Goal: Task Accomplishment & Management: Complete application form

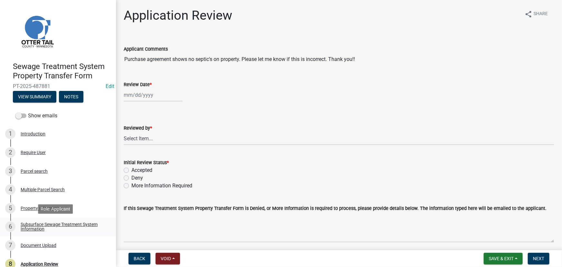
click at [63, 223] on div "Subsurface Sewage Treatment System Information" at bounding box center [63, 226] width 85 height 9
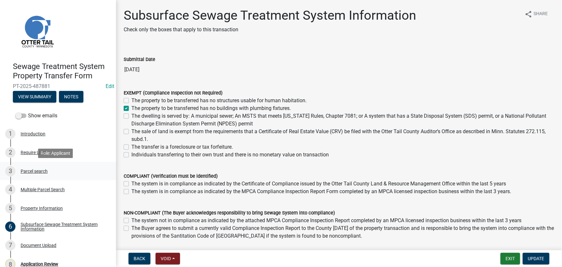
click at [38, 173] on div "Parcel search" at bounding box center [34, 171] width 27 height 5
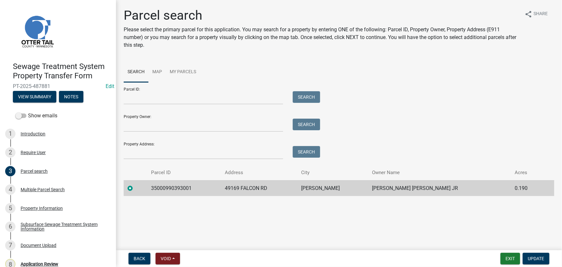
click at [172, 189] on td "35000990393001" at bounding box center [184, 188] width 74 height 16
copy td "35000990393001"
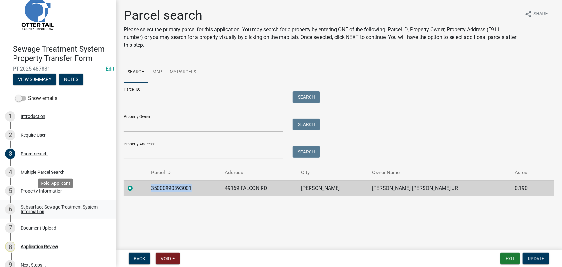
scroll to position [27, 0]
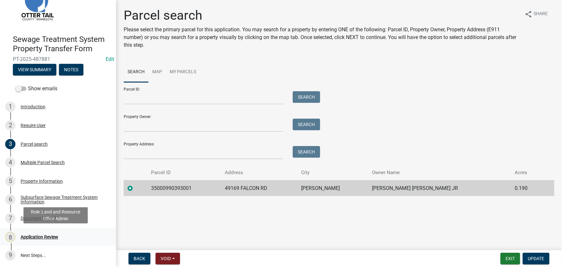
click at [37, 238] on div "Application Review" at bounding box center [40, 237] width 38 height 5
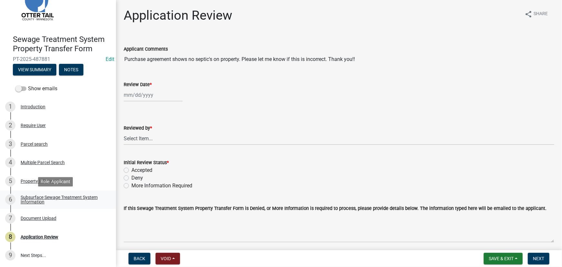
click at [67, 199] on div "Subsurface Sewage Treatment System Information" at bounding box center [63, 199] width 85 height 9
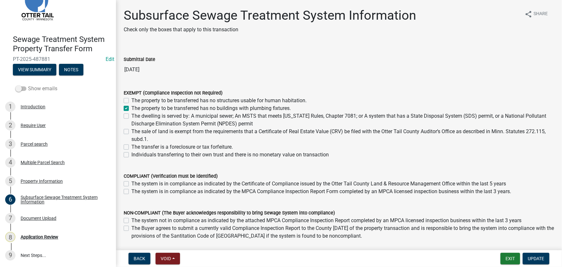
click at [32, 88] on label "Show emails" at bounding box center [36, 89] width 42 height 8
click at [28, 85] on input "Show emails" at bounding box center [28, 85] width 0 height 0
click at [32, 71] on button "View Summary" at bounding box center [34, 70] width 43 height 12
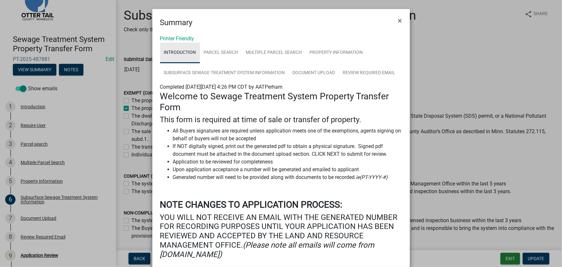
click at [188, 43] on link "Introduction" at bounding box center [180, 53] width 40 height 21
click at [187, 41] on link "Printer Friendly" at bounding box center [177, 38] width 34 height 6
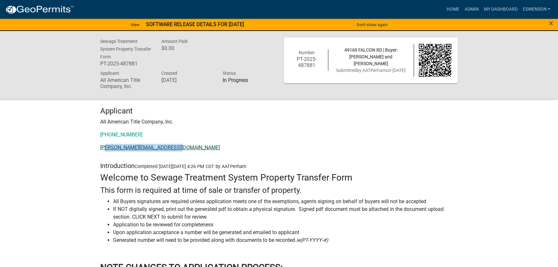
drag, startPoint x: 180, startPoint y: 151, endPoint x: 106, endPoint y: 148, distance: 73.8
click at [106, 148] on p "[PERSON_NAME][EMAIL_ADDRESS][DOMAIN_NAME]" at bounding box center [279, 148] width 358 height 8
drag, startPoint x: 95, startPoint y: 147, endPoint x: 176, endPoint y: 145, distance: 80.9
click at [176, 145] on div "Applicant All American Title Company, Inc. [PHONE_NUMBER] [PERSON_NAME][EMAIL_A…" at bounding box center [278, 131] width 367 height 51
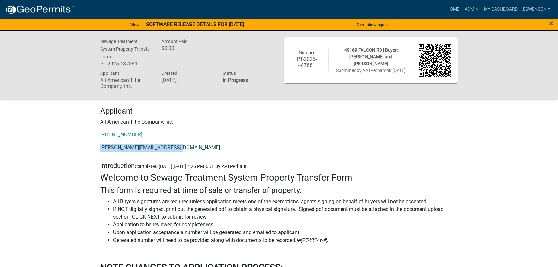
copy link "[PERSON_NAME][EMAIL_ADDRESS][DOMAIN_NAME]"
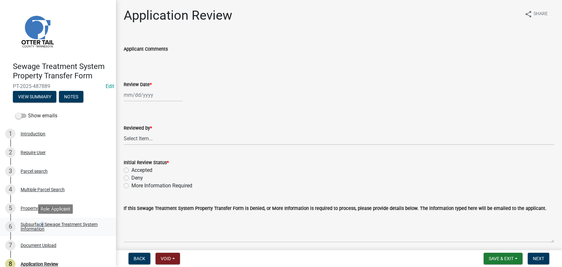
click at [40, 219] on link "6 Subsurface Sewage Treatment System Information" at bounding box center [58, 226] width 116 height 19
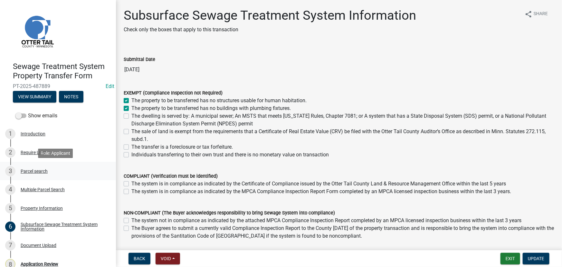
click at [43, 169] on div "Parcel search" at bounding box center [34, 171] width 27 height 5
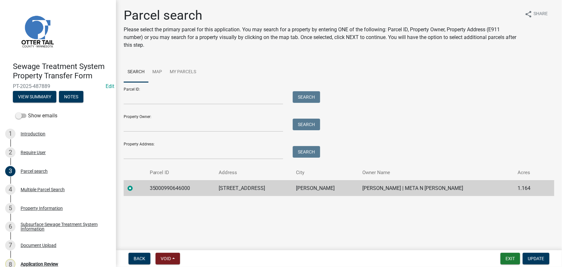
click at [159, 187] on td "35000990646000" at bounding box center [180, 188] width 69 height 16
copy td "35000990646000"
click at [46, 262] on div "Application Review" at bounding box center [40, 264] width 38 height 5
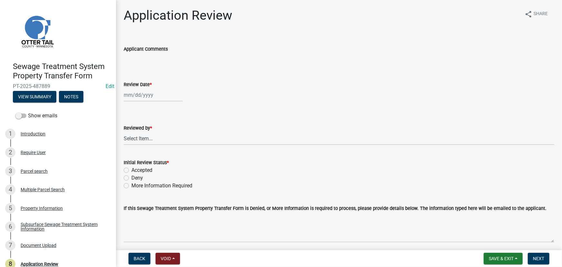
click at [153, 91] on div at bounding box center [153, 94] width 59 height 13
select select "10"
select select "2025"
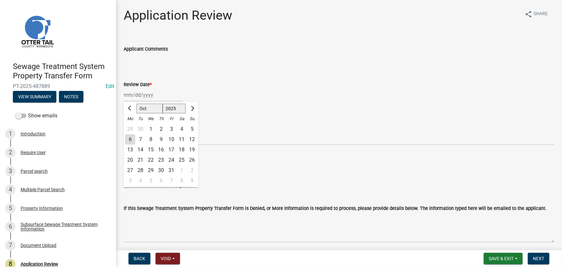
click at [131, 136] on div "6" at bounding box center [130, 139] width 10 height 10
type input "10/06/2025"
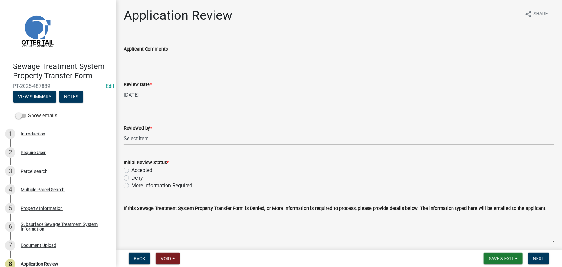
click at [146, 146] on wm-data-entity-input "Reviewed by * Select Item... Alexis Newark Amy Busko Andrea Perales Brittany To…" at bounding box center [339, 128] width 431 height 43
click at [148, 139] on select "Select Item... Alexis Newark Amy Busko Andrea Perales Brittany Tollefson Christ…" at bounding box center [339, 138] width 431 height 13
click at [124, 132] on select "Select Item... Alexis Newark Amy Busko Andrea Perales Brittany Tollefson Christ…" at bounding box center [339, 138] width 431 height 13
select select "190fd4c8-42ef-492b-a4a0-a0213555944c"
click at [140, 166] on label "Accepted" at bounding box center [141, 170] width 21 height 8
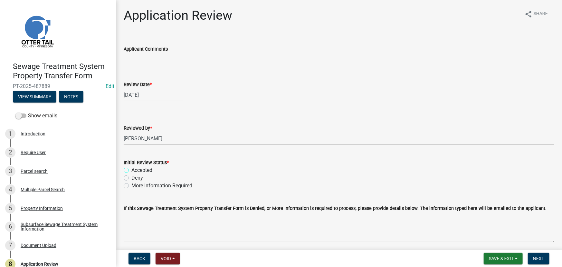
click at [136, 166] on input "Accepted" at bounding box center [133, 168] width 4 height 4
radio input "true"
click at [535, 258] on span "Next" at bounding box center [538, 258] width 11 height 5
click at [40, 228] on div "Subsurface Sewage Treatment System Information" at bounding box center [63, 226] width 85 height 9
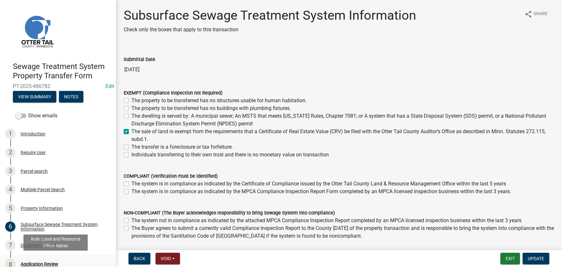
click at [55, 260] on div "8 Application Review" at bounding box center [55, 264] width 101 height 10
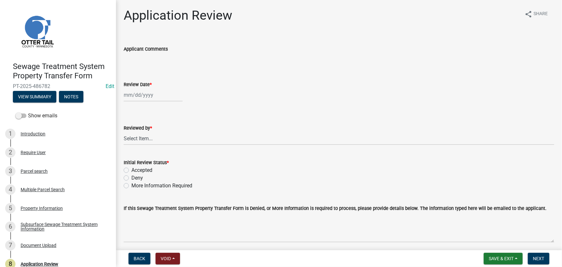
click at [159, 96] on div at bounding box center [153, 94] width 59 height 13
select select "10"
select select "2025"
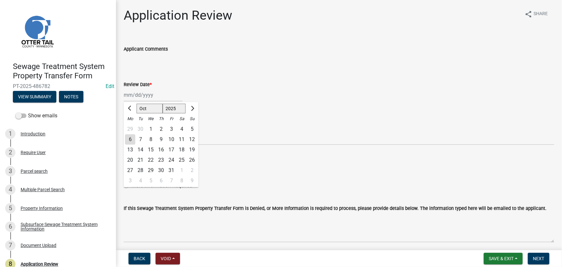
click at [134, 136] on div "6" at bounding box center [130, 139] width 10 height 10
type input "10/06/2025"
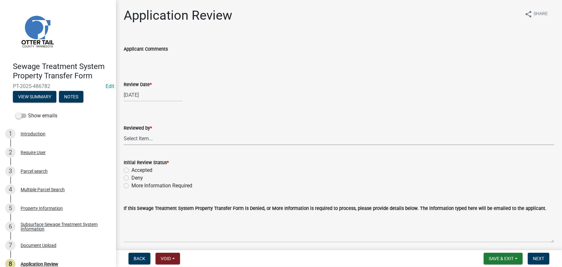
click at [147, 142] on select "Select Item... Alexis Newark Amy Busko Andrea Perales Brittany Tollefson Christ…" at bounding box center [339, 138] width 431 height 13
click at [124, 132] on select "Select Item... Alexis Newark Amy Busko Andrea Perales Brittany Tollefson Christ…" at bounding box center [339, 138] width 431 height 13
select select "190fd4c8-42ef-492b-a4a0-a0213555944c"
click at [145, 169] on label "Accepted" at bounding box center [141, 170] width 21 height 8
click at [136, 169] on input "Accepted" at bounding box center [133, 168] width 4 height 4
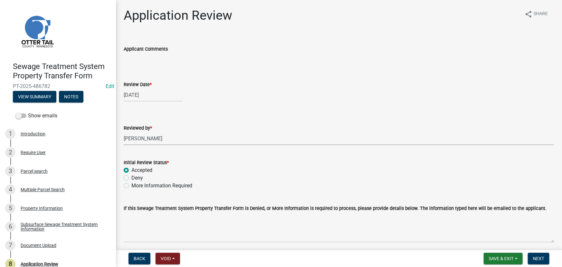
radio input "true"
click at [537, 259] on span "Next" at bounding box center [538, 258] width 11 height 5
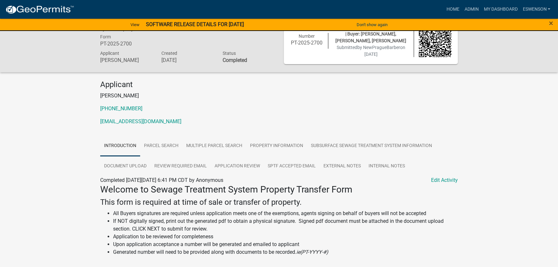
scroll to position [29, 0]
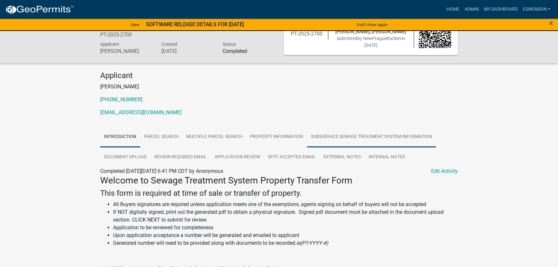
click at [369, 133] on link "Subsurface Sewage Treatment System Information" at bounding box center [371, 137] width 129 height 21
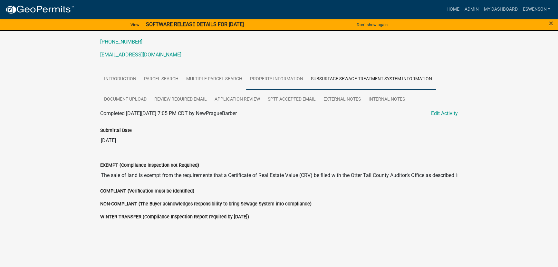
scroll to position [88, 0]
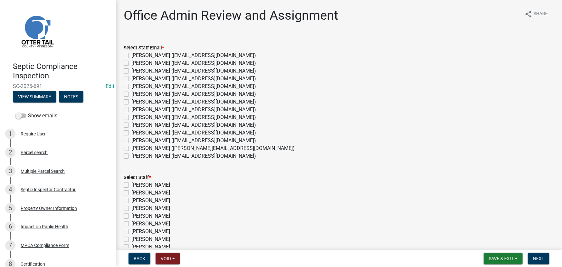
click at [145, 143] on label "[PERSON_NAME] ([EMAIL_ADDRESS][DOMAIN_NAME])" at bounding box center [193, 141] width 125 height 8
click at [136, 141] on input "[PERSON_NAME] ([EMAIL_ADDRESS][DOMAIN_NAME])" at bounding box center [133, 139] width 4 height 4
checkbox input "true"
checkbox input "false"
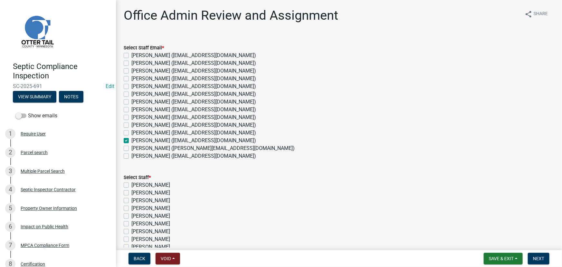
checkbox input "false"
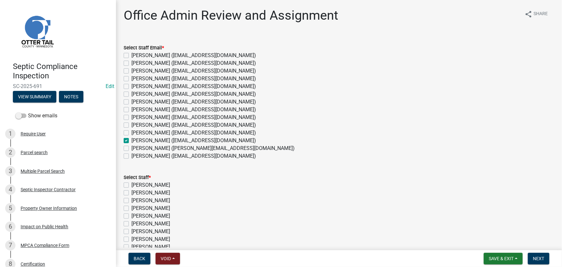
checkbox input "false"
checkbox input "true"
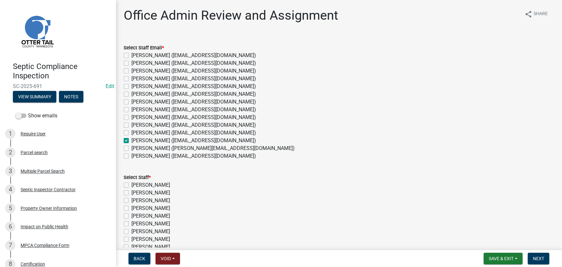
checkbox input "false"
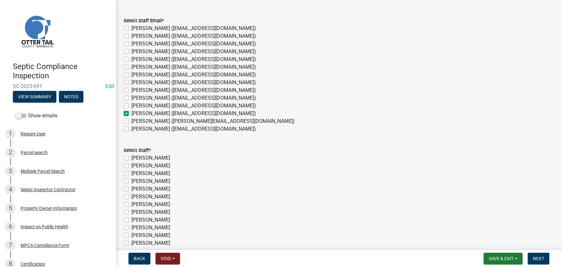
scroll to position [58, 0]
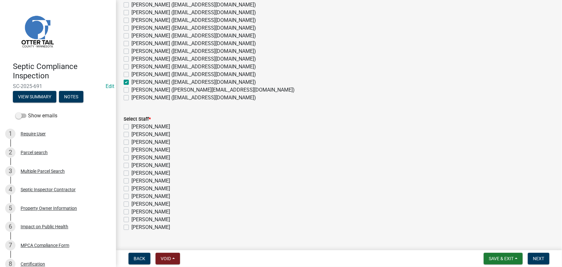
click at [154, 209] on label "[PERSON_NAME]" at bounding box center [150, 212] width 39 height 8
click at [136, 209] on input "[PERSON_NAME]" at bounding box center [133, 210] width 4 height 4
checkbox input "true"
checkbox input "false"
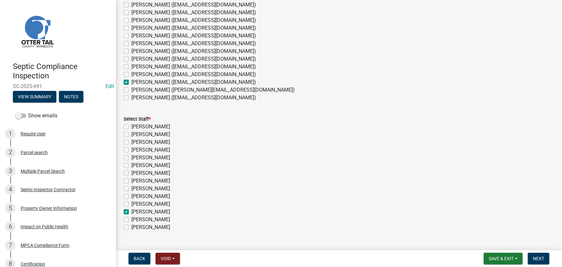
checkbox input "false"
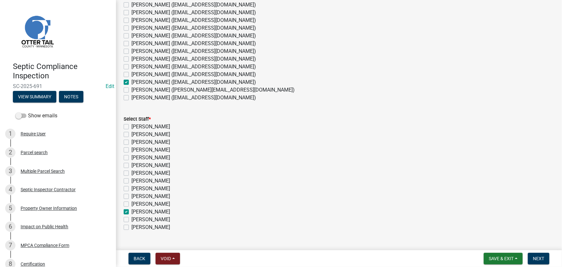
checkbox input "false"
checkbox input "true"
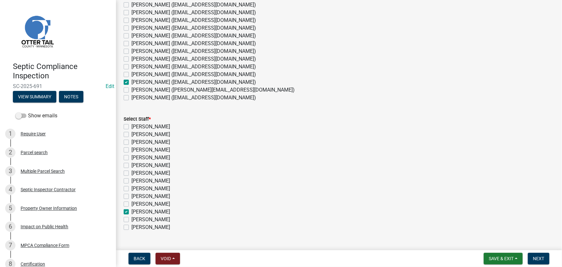
checkbox input "false"
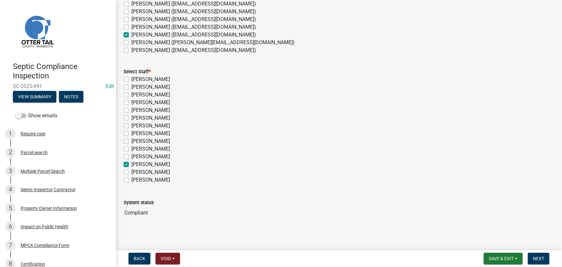
scroll to position [107, 0]
click at [541, 258] on span "Next" at bounding box center [538, 258] width 11 height 5
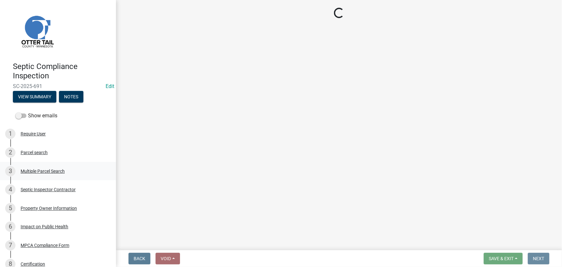
scroll to position [0, 0]
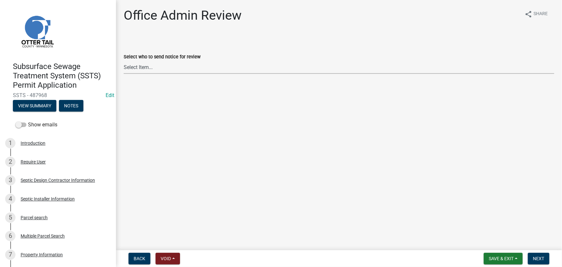
click at [152, 65] on select "Select Item... [PERSON_NAME] ([EMAIL_ADDRESS][DOMAIN_NAME]) [PERSON_NAME] ([EMA…" at bounding box center [339, 67] width 431 height 13
click at [124, 61] on select "Select Item... Alexis Newark (anewark@ottertailcounty.gov) Amy Busko (abusko@ot…" at bounding box center [339, 67] width 431 height 13
select select "587f38f5-c90e-4c12-9e10-d3e23909bbca"
click at [543, 258] on span "Next" at bounding box center [538, 258] width 11 height 5
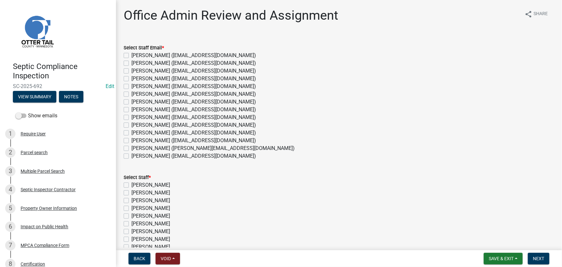
click at [144, 139] on label "[PERSON_NAME] ([EMAIL_ADDRESS][DOMAIN_NAME])" at bounding box center [193, 141] width 125 height 8
click at [136, 139] on input "[PERSON_NAME] ([EMAIL_ADDRESS][DOMAIN_NAME])" at bounding box center [133, 139] width 4 height 4
checkbox input "true"
checkbox input "false"
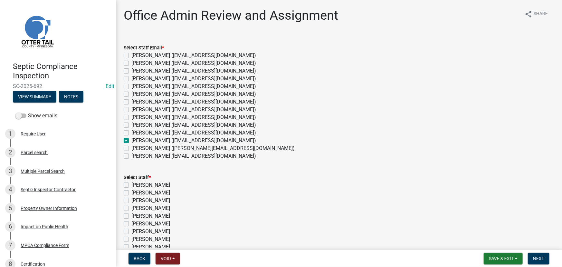
checkbox input "false"
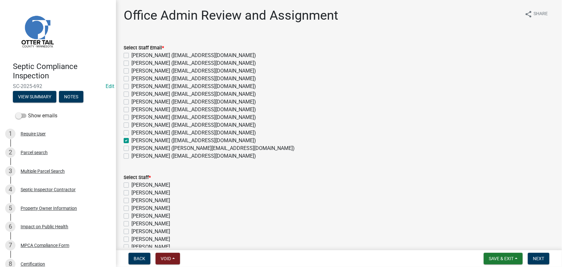
checkbox input "false"
checkbox input "true"
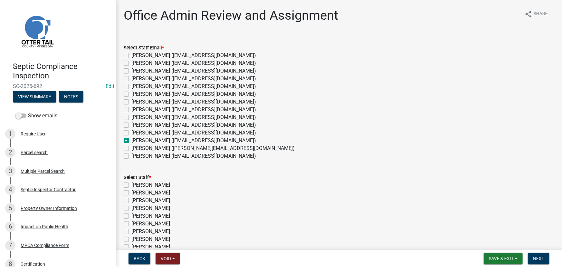
checkbox input "false"
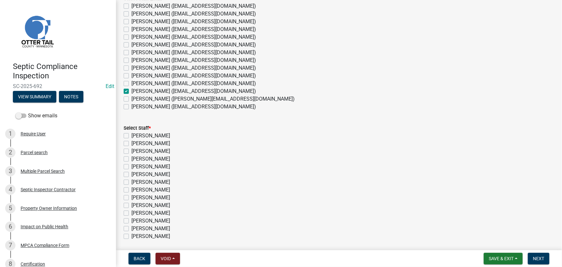
scroll to position [88, 0]
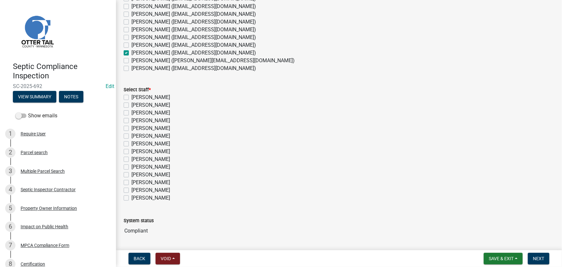
click at [143, 181] on label "[PERSON_NAME]" at bounding box center [150, 182] width 39 height 8
click at [136, 181] on input "[PERSON_NAME]" at bounding box center [133, 180] width 4 height 4
checkbox input "true"
checkbox input "false"
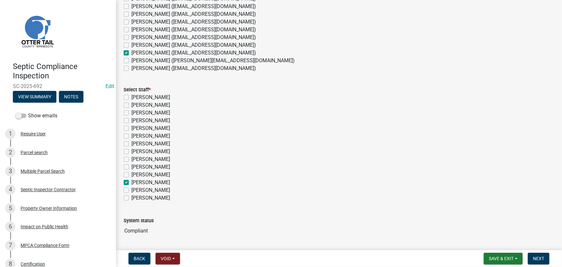
checkbox input "false"
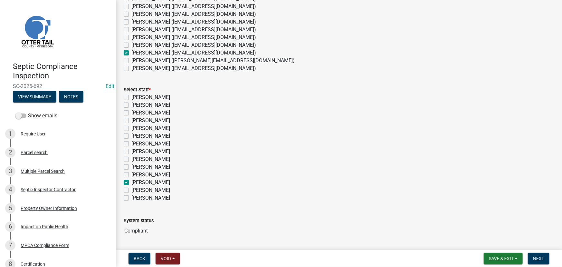
checkbox input "false"
checkbox input "true"
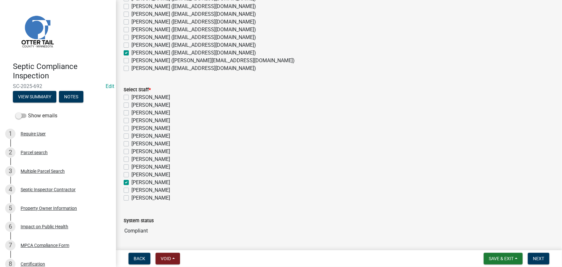
checkbox input "false"
click at [537, 256] on span "Next" at bounding box center [538, 258] width 11 height 5
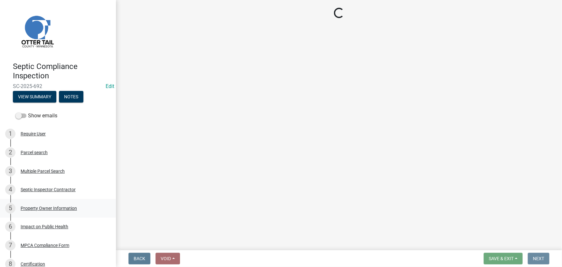
scroll to position [0, 0]
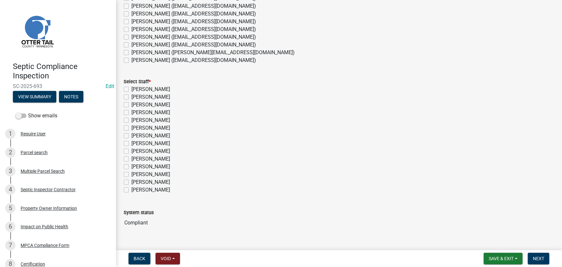
scroll to position [107, 0]
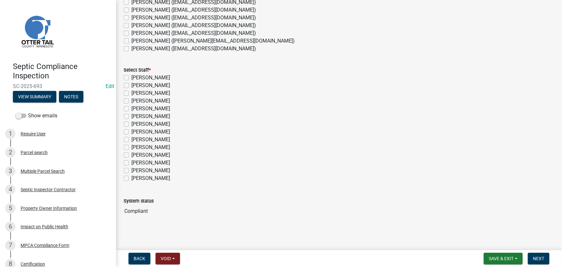
drag, startPoint x: 140, startPoint y: 31, endPoint x: 144, endPoint y: 129, distance: 98.0
click at [140, 32] on label "[PERSON_NAME] ([EMAIL_ADDRESS][DOMAIN_NAME])" at bounding box center [193, 33] width 125 height 8
click at [136, 32] on input "[PERSON_NAME] ([EMAIL_ADDRESS][DOMAIN_NAME])" at bounding box center [133, 31] width 4 height 4
checkbox input "true"
checkbox input "false"
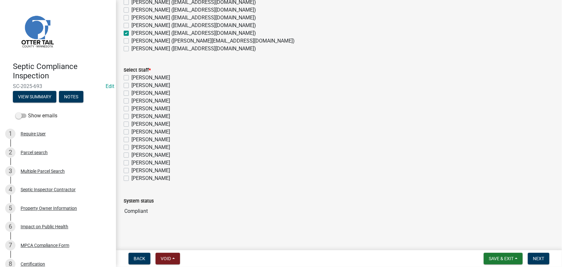
checkbox input "false"
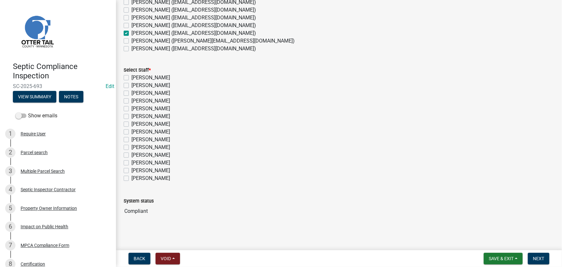
checkbox input "false"
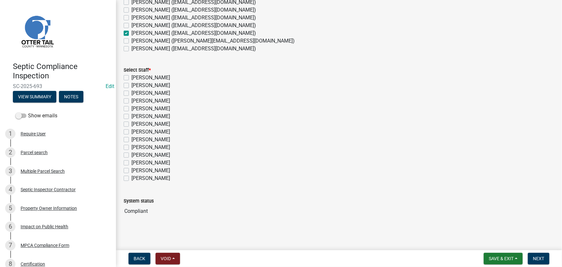
checkbox input "true"
checkbox input "false"
click at [136, 159] on label "[PERSON_NAME]" at bounding box center [150, 163] width 39 height 8
click at [136, 159] on input "[PERSON_NAME]" at bounding box center [133, 161] width 4 height 4
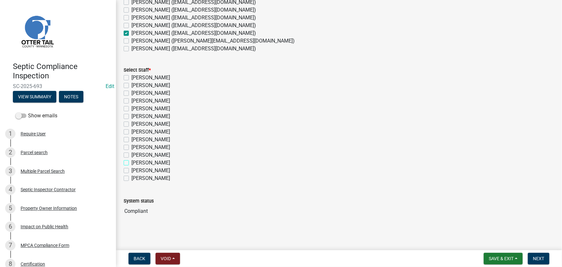
checkbox input "true"
checkbox input "false"
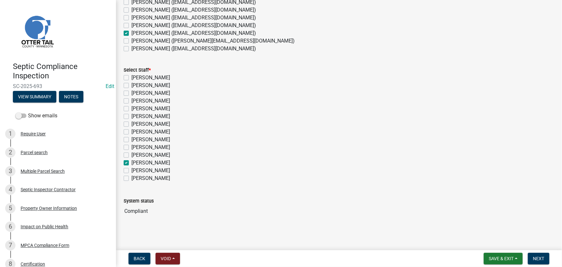
checkbox input "false"
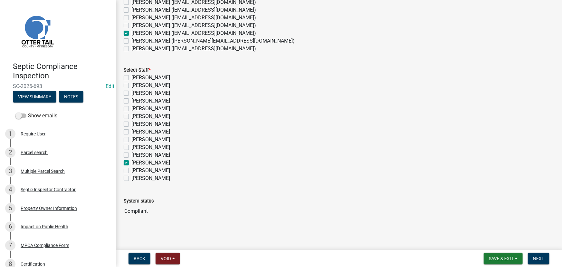
checkbox input "false"
checkbox input "true"
checkbox input "false"
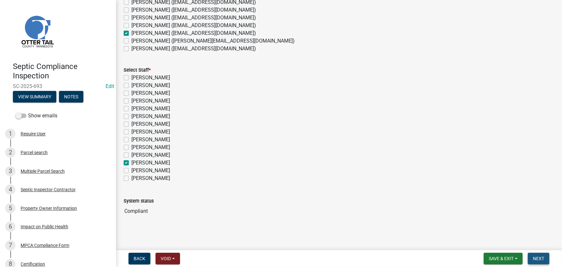
click at [540, 257] on span "Next" at bounding box center [538, 258] width 11 height 5
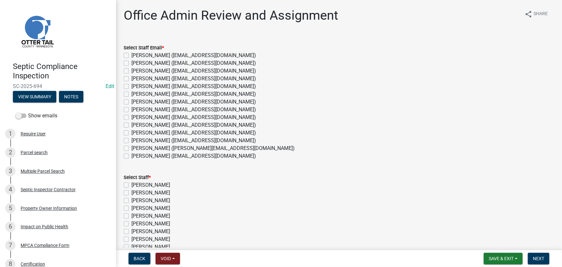
click at [147, 140] on label "[PERSON_NAME] ([EMAIL_ADDRESS][DOMAIN_NAME])" at bounding box center [193, 141] width 125 height 8
click at [136, 140] on input "[PERSON_NAME] ([EMAIL_ADDRESS][DOMAIN_NAME])" at bounding box center [133, 139] width 4 height 4
checkbox input "true"
checkbox input "false"
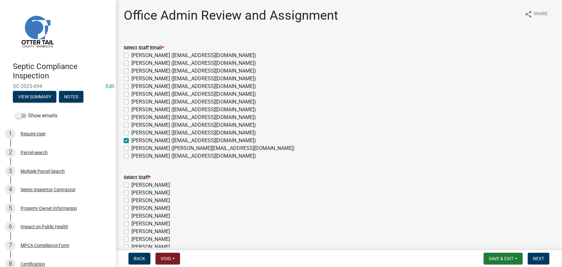
checkbox input "false"
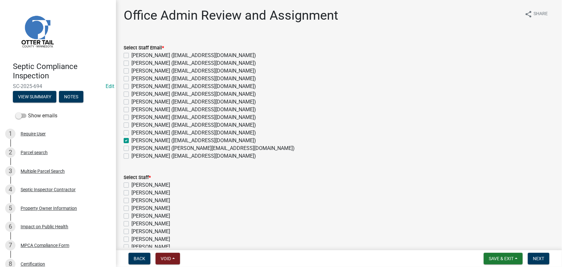
checkbox input "false"
checkbox input "true"
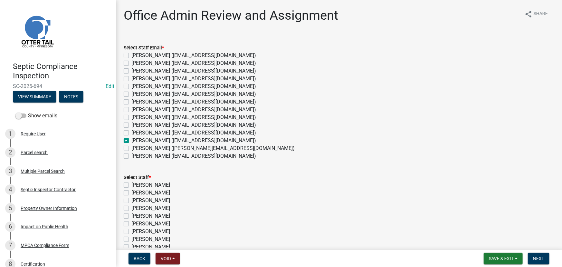
checkbox input "false"
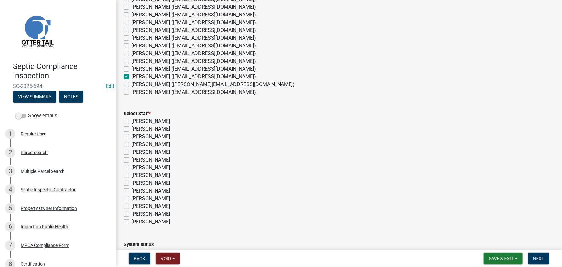
scroll to position [107, 0]
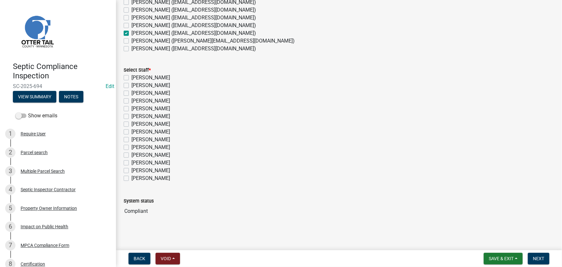
click at [148, 161] on label "[PERSON_NAME]" at bounding box center [150, 163] width 39 height 8
click at [136, 161] on input "[PERSON_NAME]" at bounding box center [133, 161] width 4 height 4
checkbox input "true"
checkbox input "false"
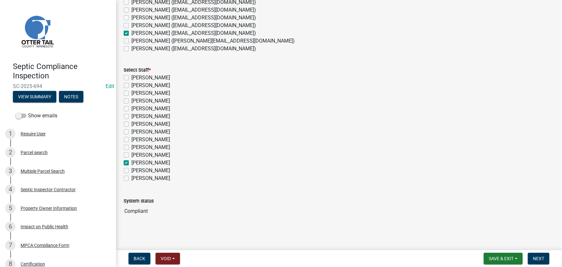
checkbox input "false"
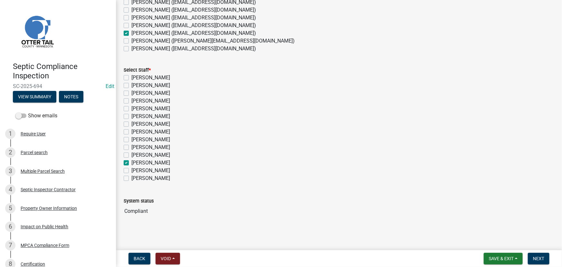
checkbox input "false"
checkbox input "true"
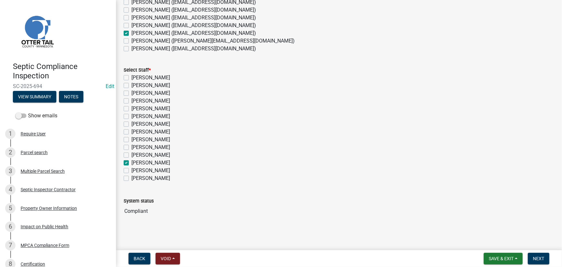
checkbox input "false"
click at [536, 256] on span "Next" at bounding box center [538, 258] width 11 height 5
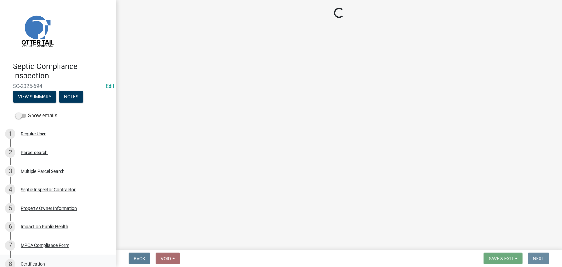
scroll to position [0, 0]
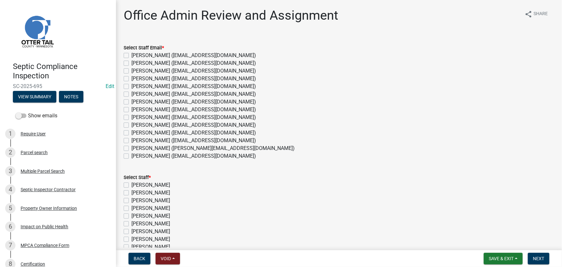
scroll to position [107, 0]
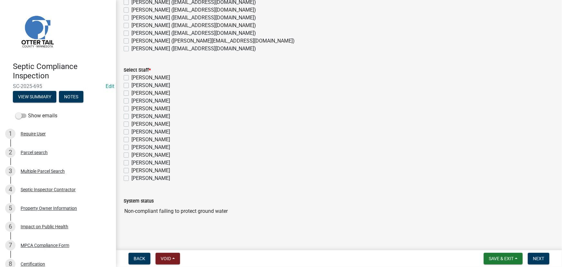
click at [148, 9] on label "[PERSON_NAME] ([EMAIL_ADDRESS][DOMAIN_NAME])" at bounding box center [193, 10] width 125 height 8
click at [136, 9] on input "[PERSON_NAME] ([EMAIL_ADDRESS][DOMAIN_NAME])" at bounding box center [133, 8] width 4 height 4
checkbox input "true"
checkbox input "false"
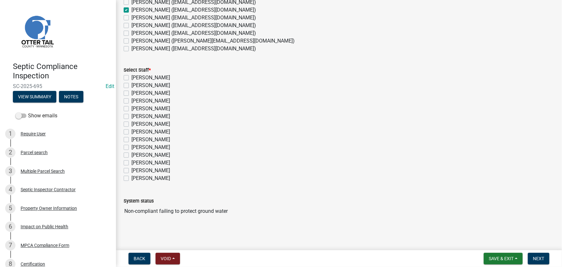
checkbox input "false"
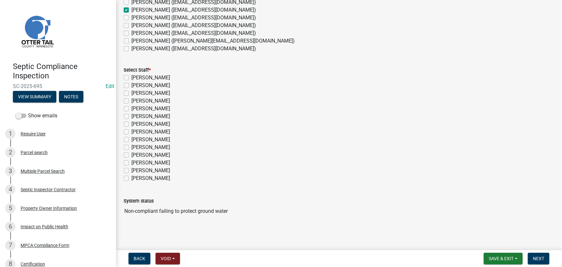
checkbox input "false"
checkbox input "true"
checkbox input "false"
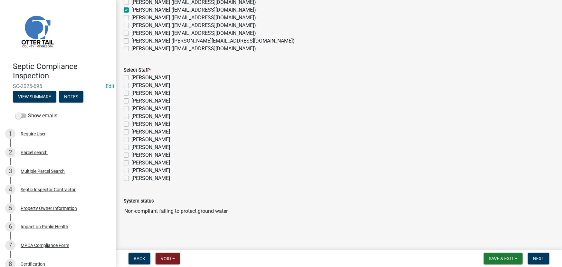
checkbox input "false"
click at [148, 3] on label "[PERSON_NAME] ([EMAIL_ADDRESS][DOMAIN_NAME])" at bounding box center [193, 2] width 125 height 8
click at [136, 3] on input "[PERSON_NAME] ([EMAIL_ADDRESS][DOMAIN_NAME])" at bounding box center [133, 0] width 4 height 4
checkbox input "true"
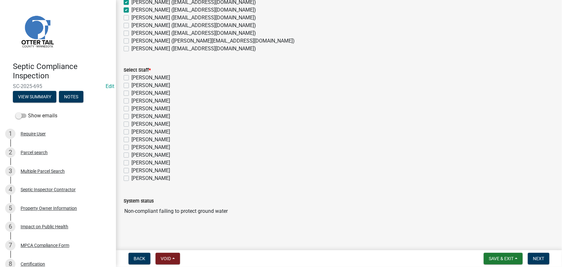
checkbox input "false"
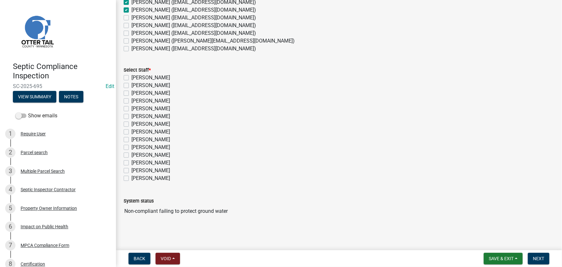
checkbox input "false"
checkbox input "true"
checkbox input "false"
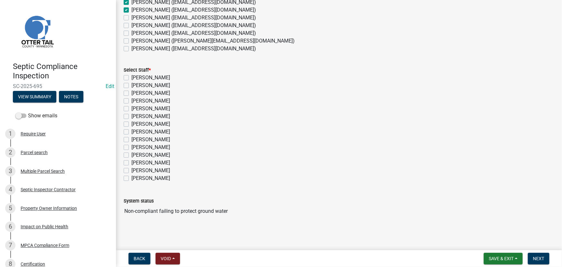
checkbox input "false"
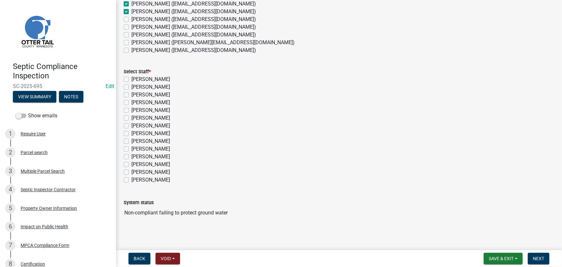
click at [146, 13] on label "Eric Babolian (ebabolian@ottertailcounty.gov)" at bounding box center [193, 12] width 125 height 8
click at [136, 12] on input "Eric Babolian (ebabolian@ottertailcounty.gov)" at bounding box center [133, 10] width 4 height 4
checkbox input "false"
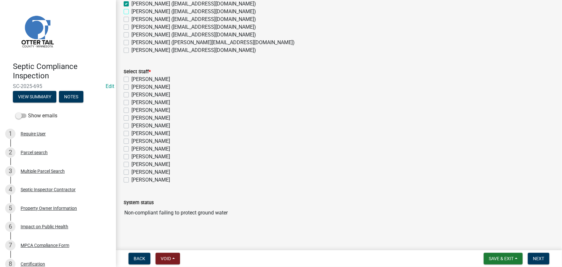
checkbox input "false"
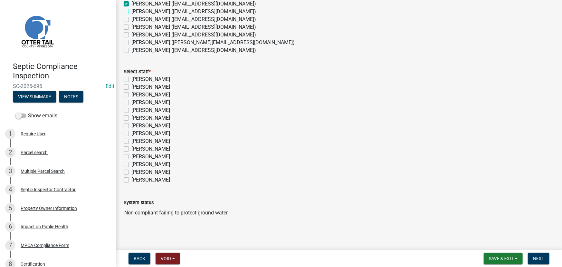
checkbox input "true"
checkbox input "false"
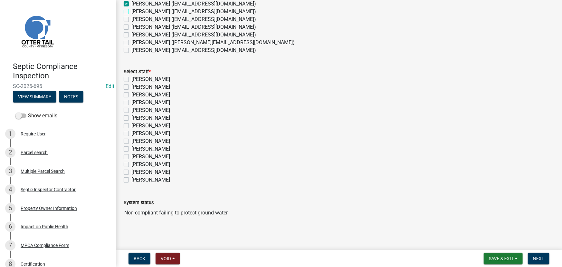
checkbox input "false"
click at [145, 133] on label "[PERSON_NAME]" at bounding box center [150, 134] width 39 height 8
click at [136, 133] on input "[PERSON_NAME]" at bounding box center [133, 132] width 4 height 4
checkbox input "true"
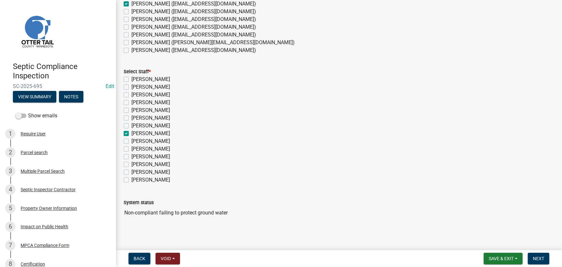
checkbox input "false"
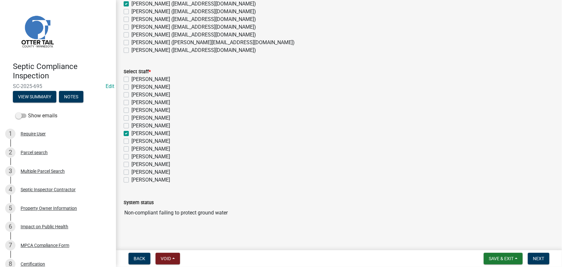
checkbox input "false"
checkbox input "true"
checkbox input "false"
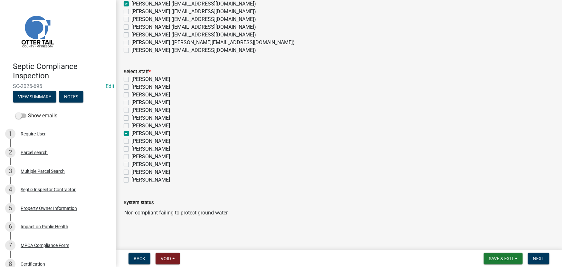
checkbox input "false"
click at [544, 256] on span "Next" at bounding box center [538, 258] width 11 height 5
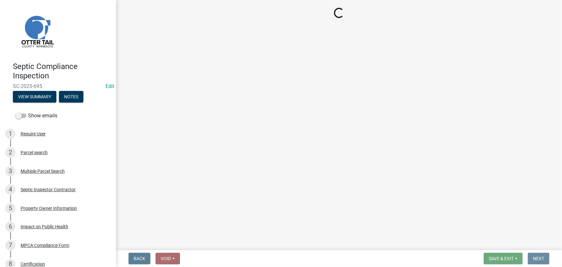
scroll to position [0, 0]
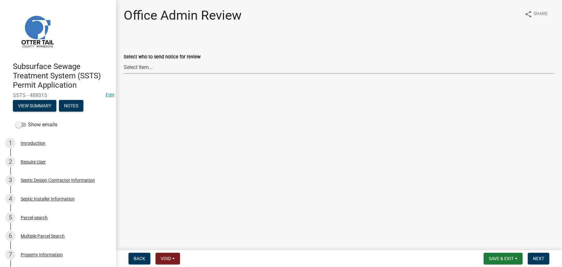
drag, startPoint x: 148, startPoint y: 65, endPoint x: 150, endPoint y: 73, distance: 8.2
click at [148, 65] on select "Select Item... [PERSON_NAME] ([EMAIL_ADDRESS][DOMAIN_NAME]) [PERSON_NAME] ([EMA…" at bounding box center [339, 67] width 431 height 13
click at [124, 61] on select "Select Item... [PERSON_NAME] ([EMAIL_ADDRESS][DOMAIN_NAME]) [PERSON_NAME] ([EMA…" at bounding box center [339, 67] width 431 height 13
select select "587f38f5-c90e-4c12-9e10-d3e23909bbca"
click at [537, 257] on span "Next" at bounding box center [538, 258] width 11 height 5
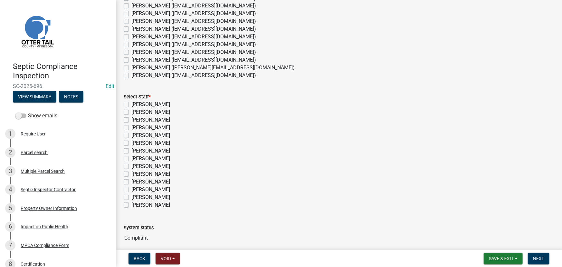
scroll to position [107, 0]
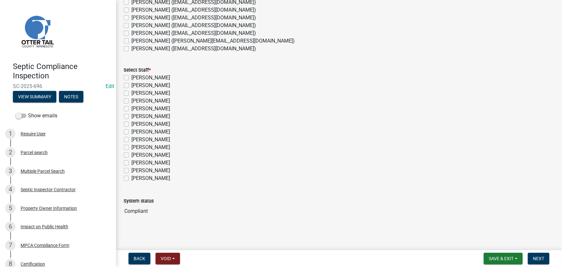
click at [146, 32] on label "[PERSON_NAME] ([EMAIL_ADDRESS][DOMAIN_NAME])" at bounding box center [193, 33] width 125 height 8
click at [136, 32] on input "[PERSON_NAME] ([EMAIL_ADDRESS][DOMAIN_NAME])" at bounding box center [133, 31] width 4 height 4
checkbox input "true"
checkbox input "false"
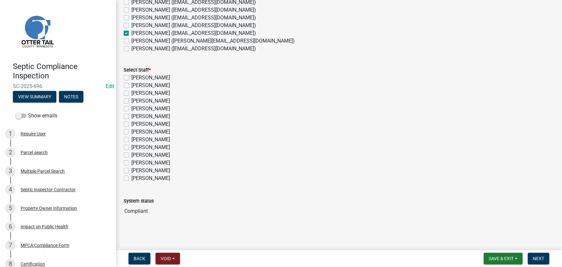
checkbox input "false"
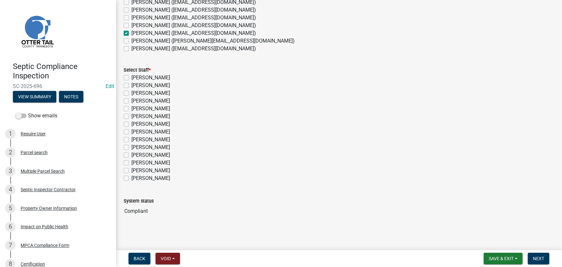
checkbox input "false"
checkbox input "true"
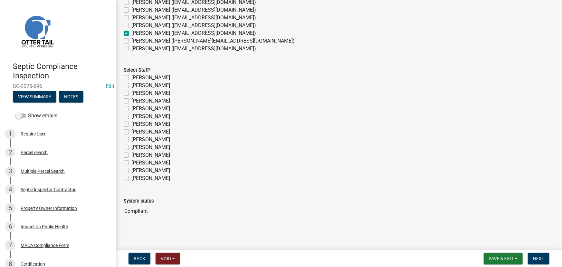
checkbox input "false"
click at [148, 163] on label "[PERSON_NAME]" at bounding box center [150, 163] width 39 height 8
click at [136, 163] on input "[PERSON_NAME]" at bounding box center [133, 161] width 4 height 4
checkbox input "true"
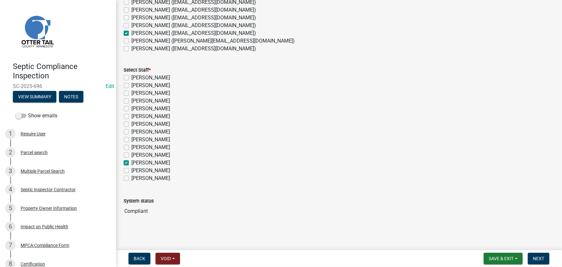
checkbox input "false"
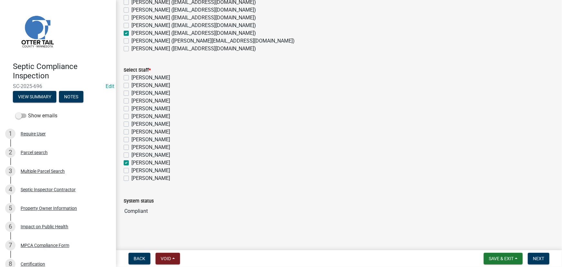
checkbox input "false"
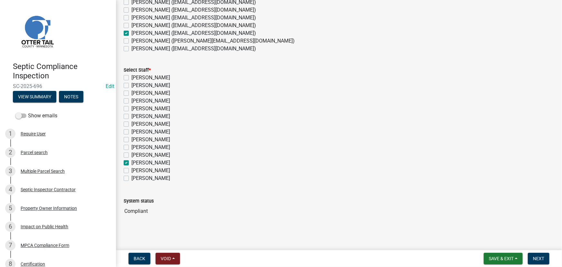
checkbox input "false"
checkbox input "true"
checkbox input "false"
click at [547, 260] on button "Next" at bounding box center [539, 259] width 22 height 12
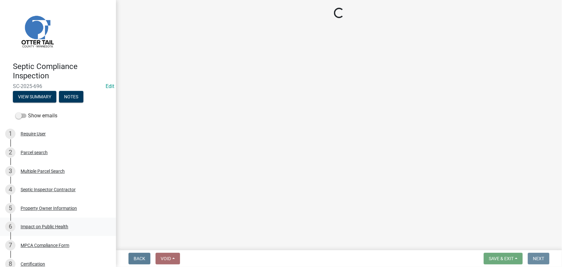
scroll to position [0, 0]
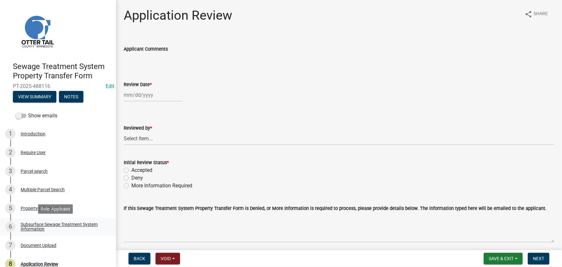
click at [64, 229] on div "Subsurface Sewage Treatment System Information" at bounding box center [63, 226] width 85 height 9
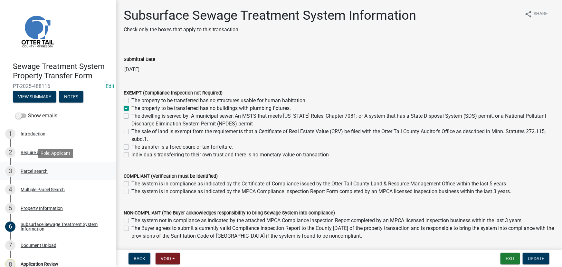
click at [44, 172] on div "Parcel search" at bounding box center [34, 171] width 27 height 5
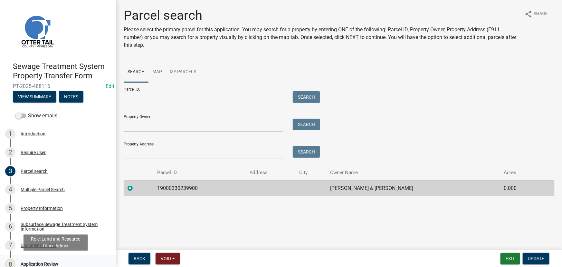
click at [42, 262] on div "Application Review" at bounding box center [40, 264] width 38 height 5
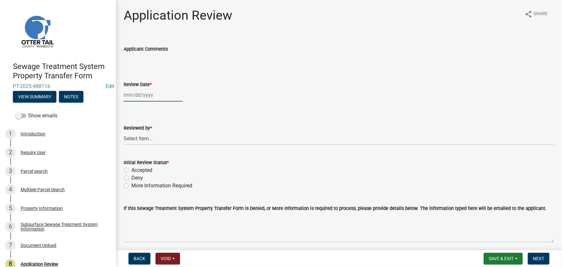
click at [149, 94] on div at bounding box center [153, 94] width 59 height 13
select select "10"
select select "2025"
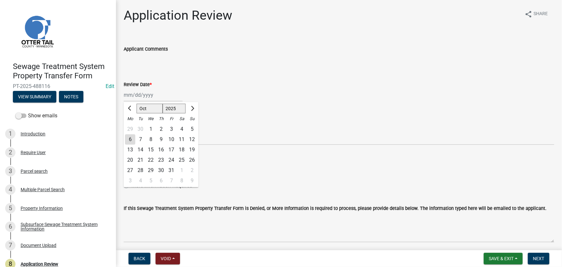
click at [131, 141] on div "6" at bounding box center [130, 139] width 10 height 10
type input "[DATE]"
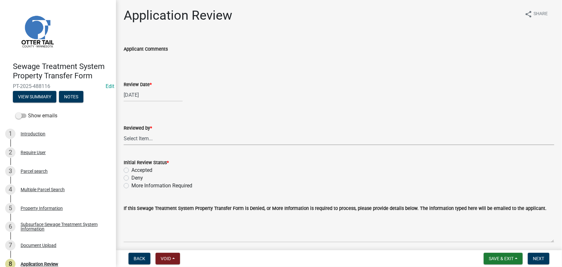
click at [150, 141] on select "Select Item... [PERSON_NAME] [PERSON_NAME] [PERSON_NAME] [PERSON_NAME] [PERSON_…" at bounding box center [339, 138] width 431 height 13
click at [124, 132] on select "Select Item... [PERSON_NAME] [PERSON_NAME] [PERSON_NAME] [PERSON_NAME] [PERSON_…" at bounding box center [339, 138] width 431 height 13
select select "190fd4c8-42ef-492b-a4a0-a0213555944c"
click at [146, 171] on label "Accepted" at bounding box center [141, 170] width 21 height 8
click at [136, 170] on input "Accepted" at bounding box center [133, 168] width 4 height 4
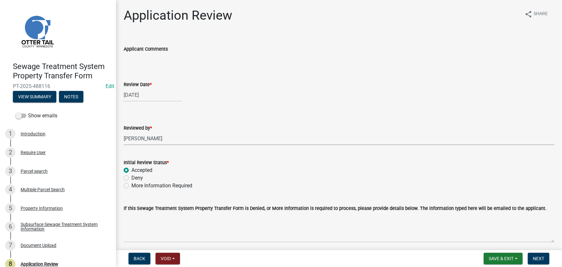
radio input "true"
click at [539, 258] on span "Next" at bounding box center [538, 258] width 11 height 5
click at [69, 228] on div "Subsurface Sewage Treatment System Information" at bounding box center [63, 226] width 85 height 9
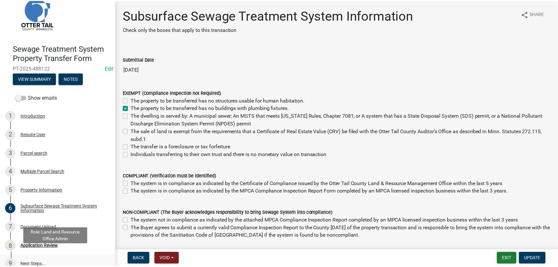
scroll to position [27, 0]
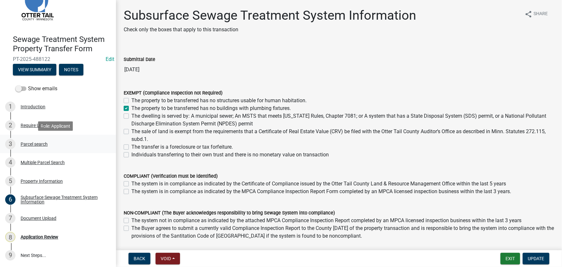
click at [41, 144] on div "Parcel search" at bounding box center [34, 144] width 27 height 5
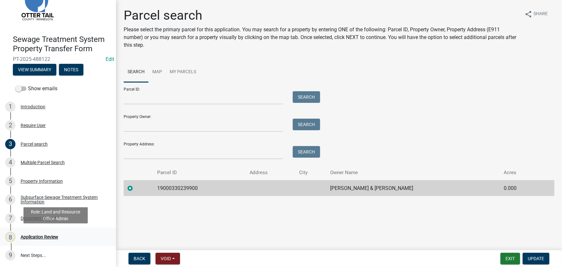
click at [39, 235] on div "Application Review" at bounding box center [40, 237] width 38 height 5
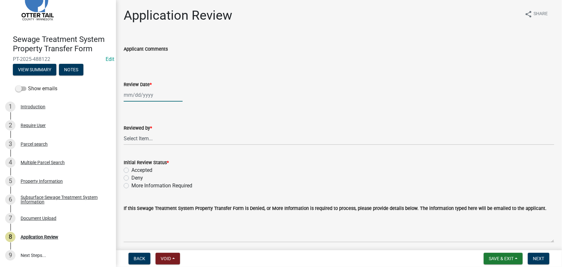
click at [153, 96] on div at bounding box center [153, 94] width 59 height 13
select select "10"
select select "2025"
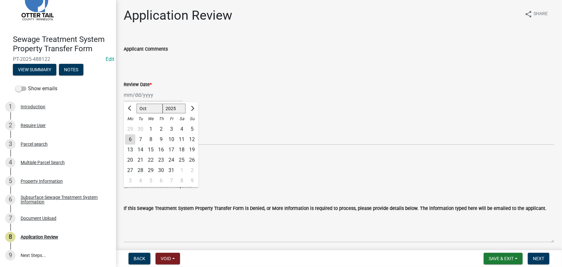
click at [130, 140] on div "6" at bounding box center [130, 139] width 10 height 10
type input "[DATE]"
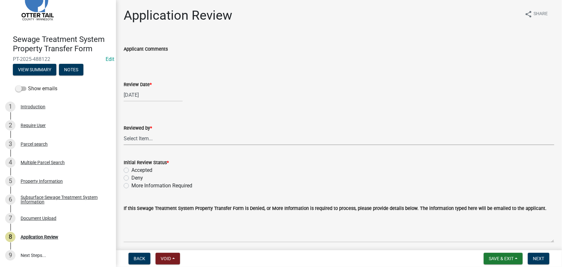
drag, startPoint x: 141, startPoint y: 137, endPoint x: 143, endPoint y: 133, distance: 4.3
click at [141, 137] on select "Select Item... [PERSON_NAME] [PERSON_NAME] [PERSON_NAME] [PERSON_NAME] [PERSON_…" at bounding box center [339, 138] width 431 height 13
click at [124, 132] on select "Select Item... [PERSON_NAME] [PERSON_NAME] [PERSON_NAME] [PERSON_NAME] [PERSON_…" at bounding box center [339, 138] width 431 height 13
select select "190fd4c8-42ef-492b-a4a0-a0213555944c"
click at [143, 167] on label "Accepted" at bounding box center [141, 170] width 21 height 8
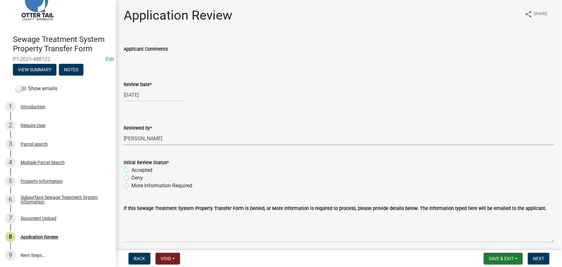
click at [136, 167] on input "Accepted" at bounding box center [133, 168] width 4 height 4
radio input "true"
click at [538, 254] on button "Next" at bounding box center [539, 259] width 22 height 12
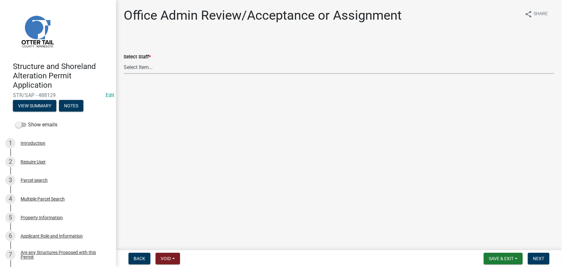
click at [168, 62] on select "Select Item... [PERSON_NAME] ([EMAIL_ADDRESS][DOMAIN_NAME]) [PERSON_NAME] ([EMA…" at bounding box center [339, 67] width 431 height 13
click at [124, 61] on select "Select Item... [PERSON_NAME] ([EMAIL_ADDRESS][DOMAIN_NAME]) [PERSON_NAME] ([EMA…" at bounding box center [339, 67] width 431 height 13
select select "587f38f5-c90e-4c12-9e10-d3e23909bbca"
click at [537, 261] on span "Next" at bounding box center [538, 258] width 11 height 5
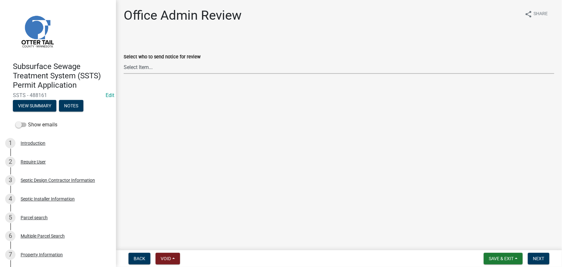
drag, startPoint x: 167, startPoint y: 69, endPoint x: 167, endPoint y: 73, distance: 3.9
click at [167, 69] on select "Select Item... [PERSON_NAME] ([EMAIL_ADDRESS][DOMAIN_NAME]) [PERSON_NAME] ([EMA…" at bounding box center [339, 67] width 431 height 13
click at [124, 61] on select "Select Item... [PERSON_NAME] ([EMAIL_ADDRESS][DOMAIN_NAME]) [PERSON_NAME] ([EMA…" at bounding box center [339, 67] width 431 height 13
select select "587f38f5-c90e-4c12-9e10-d3e23909bbca"
click at [543, 255] on button "Next" at bounding box center [539, 259] width 22 height 12
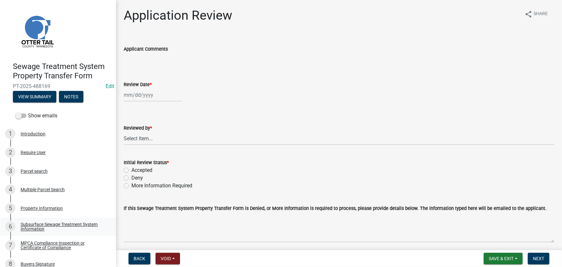
click at [33, 227] on div "Subsurface Sewage Treatment System Information" at bounding box center [63, 226] width 85 height 9
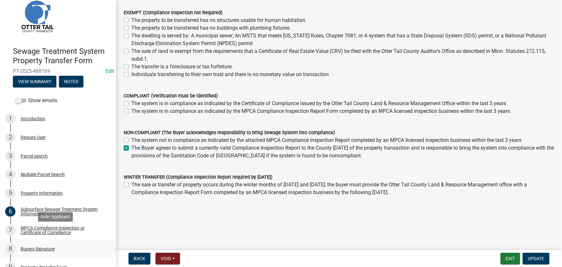
scroll to position [29, 0]
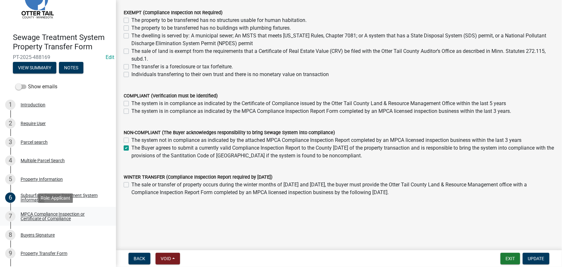
click at [36, 217] on div "MPCA Compliance Inspection or Certificate of Compliance" at bounding box center [63, 216] width 85 height 9
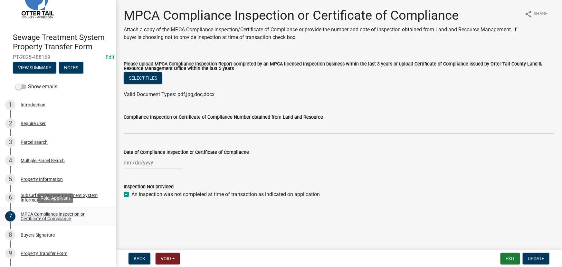
scroll to position [83, 0]
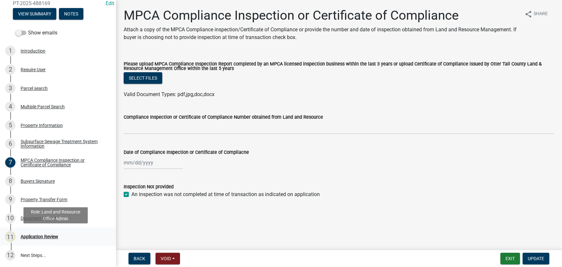
click at [35, 238] on div "Application Review" at bounding box center [40, 236] width 38 height 5
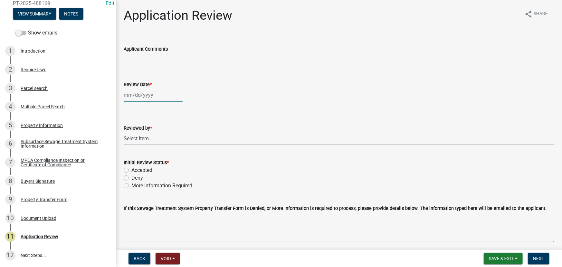
click at [142, 97] on div at bounding box center [153, 94] width 59 height 13
select select "10"
select select "2025"
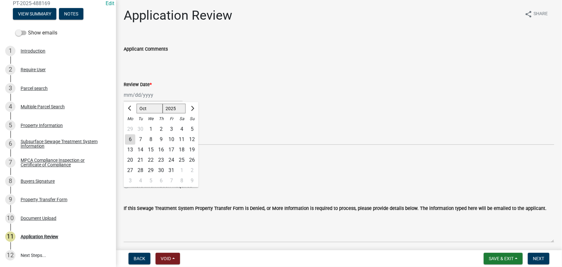
click at [130, 141] on div "6" at bounding box center [130, 139] width 10 height 10
type input "10/06/2025"
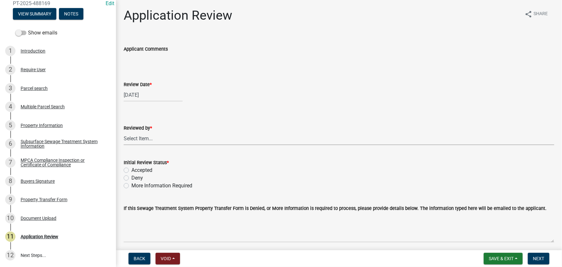
drag, startPoint x: 137, startPoint y: 140, endPoint x: 144, endPoint y: 140, distance: 6.5
click at [137, 140] on select "Select Item... Alexis Newark Amy Busko Andrea Perales Brittany Tollefson Christ…" at bounding box center [339, 138] width 431 height 13
click at [124, 132] on select "Select Item... Alexis Newark Amy Busko Andrea Perales Brittany Tollefson Christ…" at bounding box center [339, 138] width 431 height 13
select select "190fd4c8-42ef-492b-a4a0-a0213555944c"
click at [141, 169] on label "Accepted" at bounding box center [141, 170] width 21 height 8
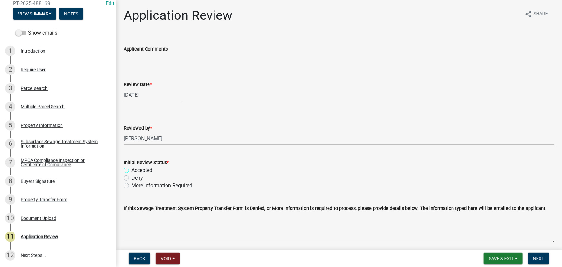
click at [136, 169] on input "Accepted" at bounding box center [133, 168] width 4 height 4
radio input "true"
click at [540, 254] on button "Next" at bounding box center [539, 259] width 22 height 12
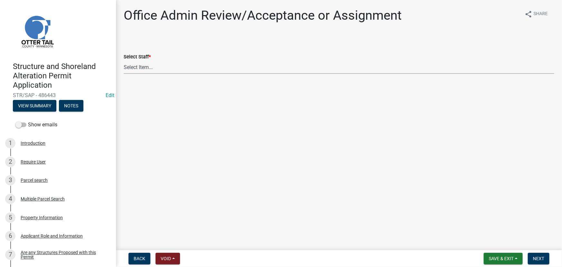
click at [168, 67] on select "Select Item... Alexis Newark (anewark@ottertailcounty.gov) Amy Busko (abusko@ot…" at bounding box center [339, 67] width 431 height 13
click at [124, 61] on select "Select Item... Alexis Newark (anewark@ottertailcounty.gov) Amy Busko (abusko@ot…" at bounding box center [339, 67] width 431 height 13
select select "587f38f5-c90e-4c12-9e10-d3e23909bbca"
click at [539, 261] on span "Next" at bounding box center [538, 258] width 11 height 5
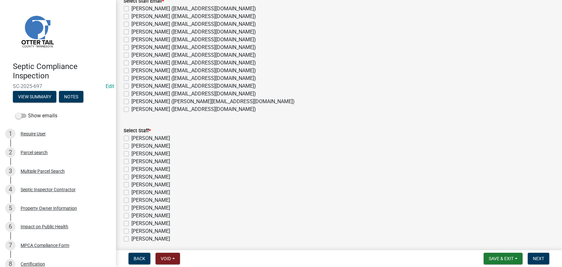
scroll to position [107, 0]
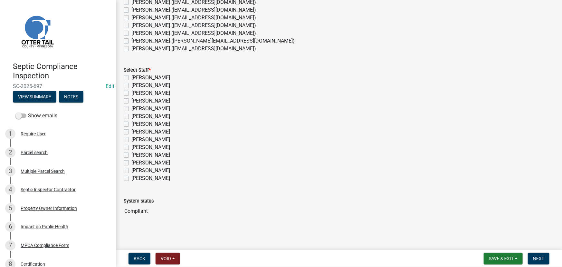
drag, startPoint x: 156, startPoint y: 35, endPoint x: 165, endPoint y: 64, distance: 30.8
click at [156, 35] on label "[PERSON_NAME] ([EMAIL_ADDRESS][DOMAIN_NAME])" at bounding box center [193, 33] width 125 height 8
click at [136, 34] on input "[PERSON_NAME] ([EMAIL_ADDRESS][DOMAIN_NAME])" at bounding box center [133, 31] width 4 height 4
checkbox input "true"
checkbox input "false"
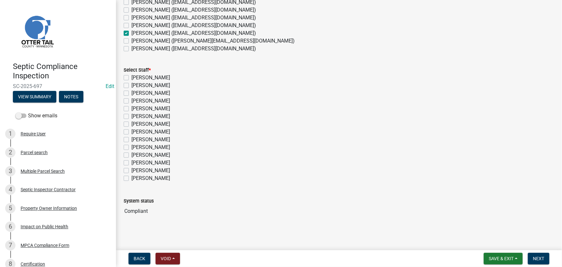
checkbox input "false"
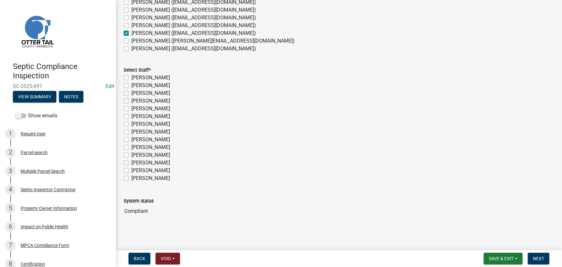
checkbox input "false"
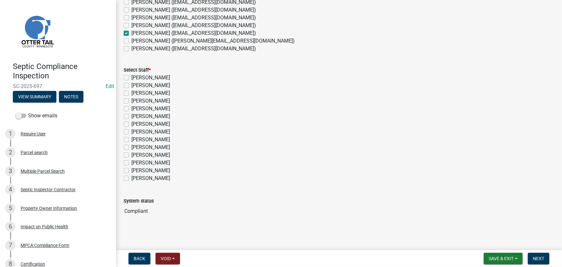
checkbox input "true"
checkbox input "false"
click at [153, 162] on label "[PERSON_NAME]" at bounding box center [150, 163] width 39 height 8
click at [136, 162] on input "[PERSON_NAME]" at bounding box center [133, 161] width 4 height 4
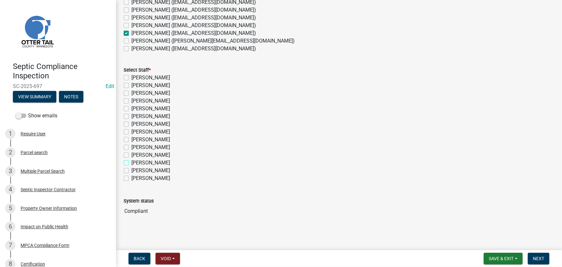
checkbox input "true"
checkbox input "false"
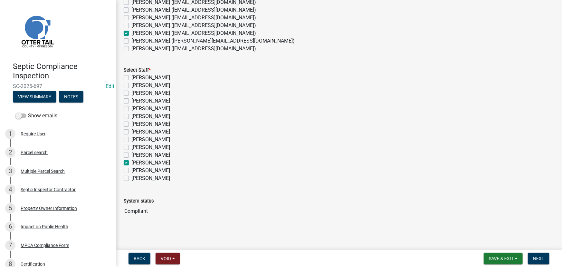
checkbox input "false"
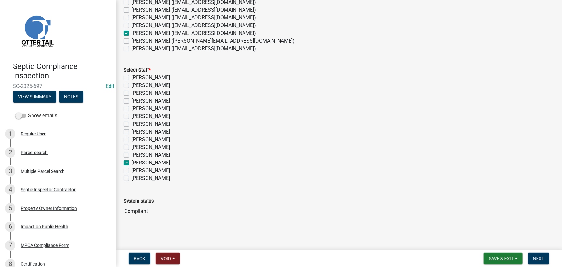
checkbox input "false"
checkbox input "true"
checkbox input "false"
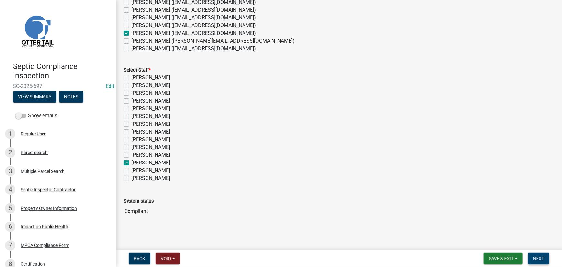
click at [536, 263] on button "Next" at bounding box center [539, 259] width 22 height 12
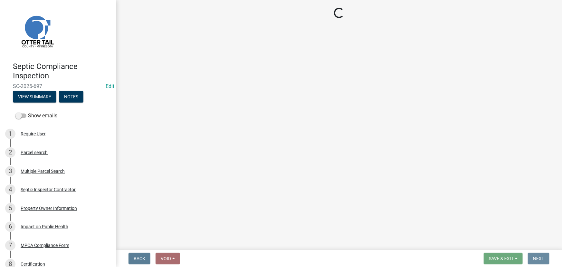
scroll to position [0, 0]
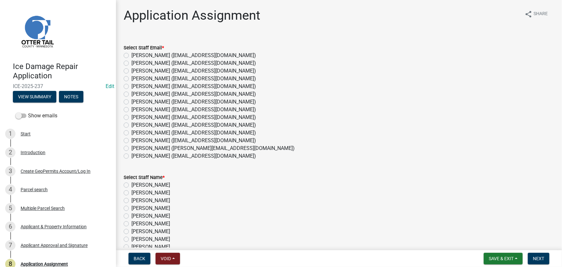
click at [148, 124] on label "[PERSON_NAME] ([EMAIL_ADDRESS][DOMAIN_NAME])" at bounding box center [193, 125] width 125 height 8
click at [136, 124] on input "[PERSON_NAME] ([EMAIL_ADDRESS][DOMAIN_NAME])" at bounding box center [133, 123] width 4 height 4
radio input "true"
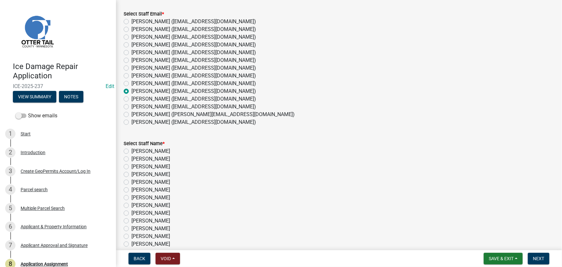
scroll to position [72, 0]
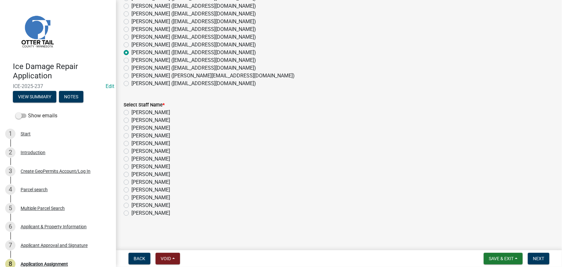
click at [145, 182] on label "[PERSON_NAME]" at bounding box center [150, 182] width 39 height 8
click at [136, 182] on input "[PERSON_NAME]" at bounding box center [133, 180] width 4 height 4
radio input "true"
click at [536, 258] on span "Next" at bounding box center [538, 258] width 11 height 5
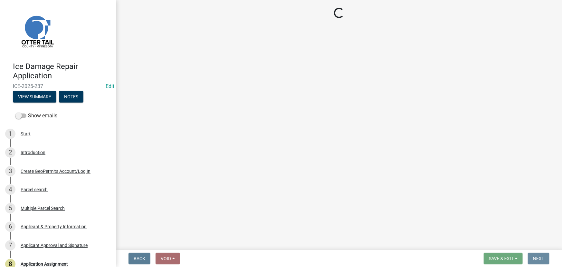
scroll to position [0, 0]
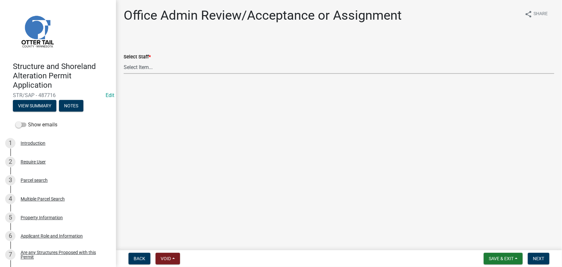
click at [147, 73] on select "Select Item... [PERSON_NAME] ([EMAIL_ADDRESS][DOMAIN_NAME]) [PERSON_NAME] ([EMA…" at bounding box center [339, 67] width 431 height 13
click at [124, 61] on select "Select Item... [PERSON_NAME] ([EMAIL_ADDRESS][DOMAIN_NAME]) [PERSON_NAME] ([EMA…" at bounding box center [339, 67] width 431 height 13
select select "587f38f5-c90e-4c12-9e10-d3e23909bbca"
click at [544, 262] on button "Next" at bounding box center [539, 259] width 22 height 12
click at [134, 68] on select "Select Item... [PERSON_NAME] ([EMAIL_ADDRESS][DOMAIN_NAME]) [PERSON_NAME] ([EMA…" at bounding box center [339, 67] width 431 height 13
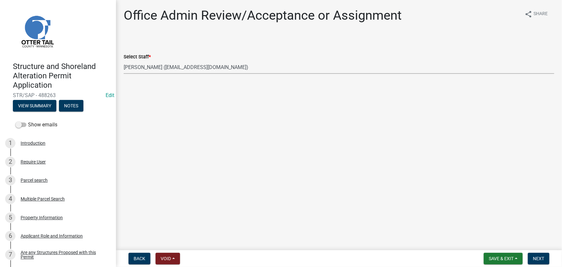
click at [124, 61] on select "Select Item... Alexis Newark (anewark@ottertailcounty.gov) Amy Busko (abusko@ot…" at bounding box center [339, 67] width 431 height 13
select select "587f38f5-c90e-4c12-9e10-d3e23909bbca"
click at [533, 261] on span "Next" at bounding box center [538, 258] width 11 height 5
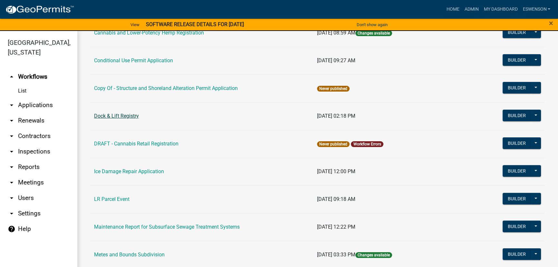
scroll to position [88, 0]
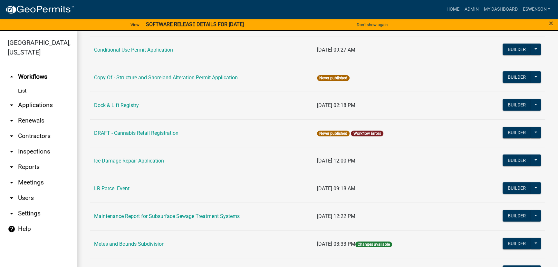
click at [21, 109] on link "arrow_drop_down Applications" at bounding box center [38, 104] width 77 height 15
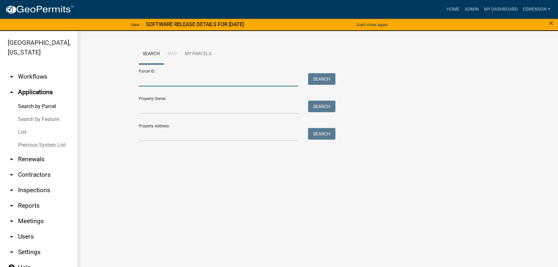
click at [227, 78] on input "Parcel ID:" at bounding box center [218, 79] width 159 height 13
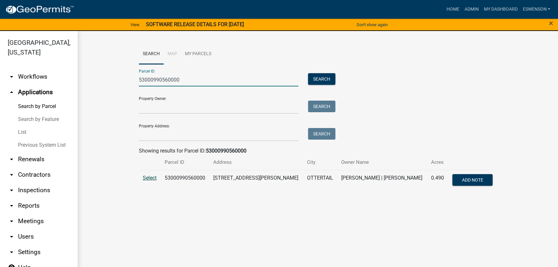
type input "53000990560000"
click at [152, 178] on span "Select" at bounding box center [150, 178] width 14 height 6
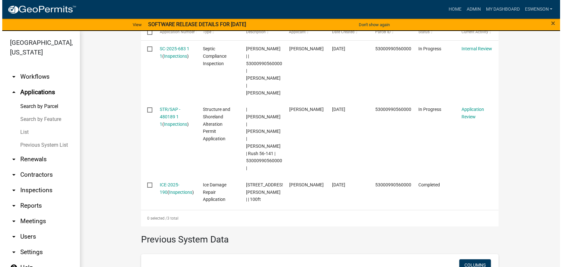
scroll to position [205, 0]
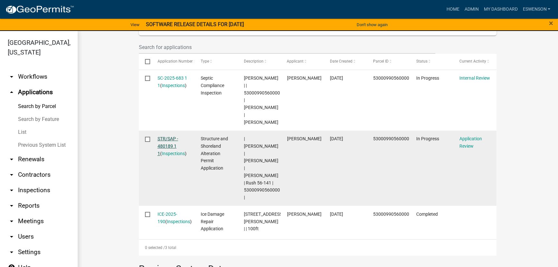
click at [158, 138] on link "STR/SAP - 480189 1 1" at bounding box center [168, 146] width 21 height 20
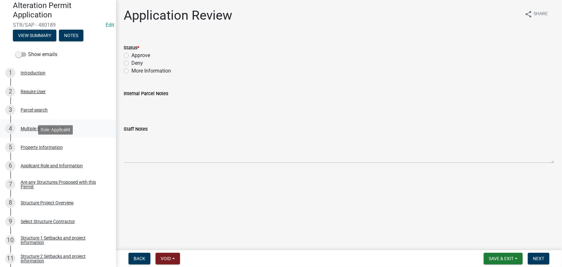
scroll to position [88, 0]
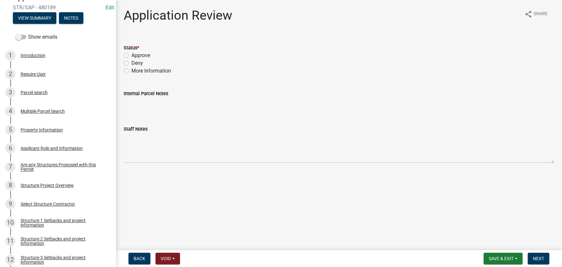
click at [142, 54] on label "Approve" at bounding box center [140, 56] width 19 height 8
click at [136, 54] on input "Approve" at bounding box center [133, 54] width 4 height 4
radio input "true"
click at [541, 255] on button "Next" at bounding box center [539, 259] width 22 height 12
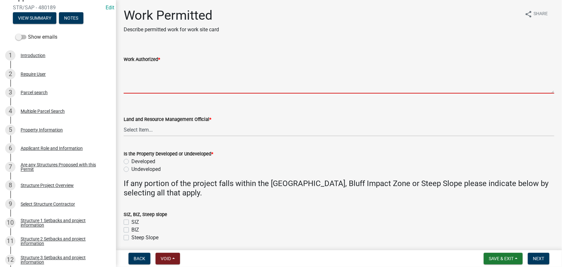
click at [145, 87] on textarea "Work Authorized *" at bounding box center [339, 78] width 431 height 30
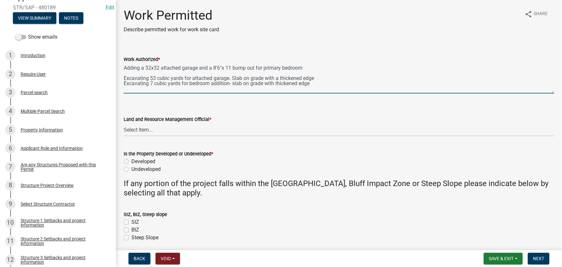
scroll to position [3, 0]
click at [205, 90] on textarea "Adding a 32x32 attached garage and a 8'6"x 11 bump out for primary bedroom Exca…" at bounding box center [339, 78] width 431 height 30
paste textarea "All setbacks and impervious surface requirements to be met. Top dress, seed and…"
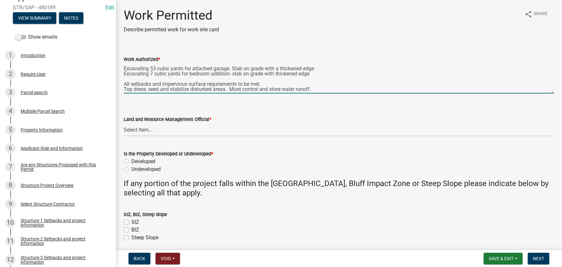
scroll to position [15, 0]
click at [162, 88] on textarea "Adding a 32x32 attached garage and a 8'6"x 11 bump out for primary bedroom Exca…" at bounding box center [339, 78] width 431 height 30
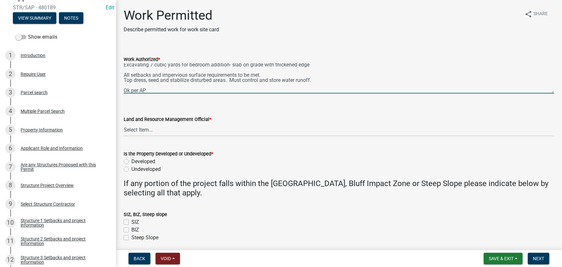
type textarea "Adding a 32x32 attached garage and a 8'6"x 11 bump out for primary bedroom Exca…"
click at [153, 130] on select "Select Item... [PERSON_NAME] [PERSON_NAME] [PERSON_NAME] [PERSON_NAME] [PERSON_…" at bounding box center [339, 129] width 431 height 13
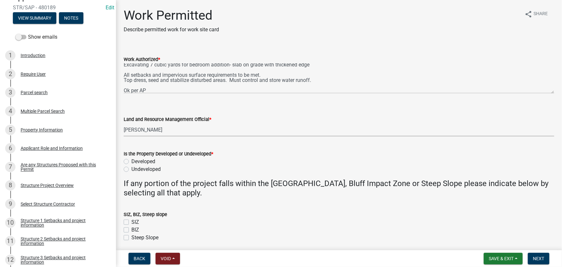
click at [124, 123] on select "Select Item... [PERSON_NAME] [PERSON_NAME] [PERSON_NAME] [PERSON_NAME] [PERSON_…" at bounding box center [339, 129] width 431 height 13
select select "190fd4c8-42ef-492b-a4a0-a0213555944c"
click at [146, 160] on label "Developed" at bounding box center [143, 162] width 24 height 8
click at [136, 160] on input "Developed" at bounding box center [133, 160] width 4 height 4
radio input "true"
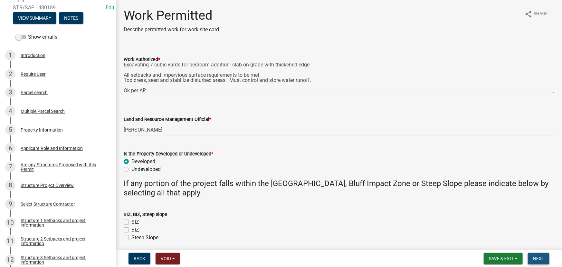
click at [544, 255] on button "Next" at bounding box center [539, 259] width 22 height 12
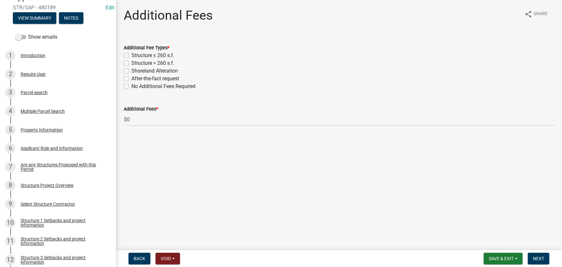
click at [159, 64] on label "Structure > 260 s.f." at bounding box center [152, 63] width 43 height 8
click at [136, 63] on input "Structure > 260 s.f." at bounding box center [133, 61] width 4 height 4
checkbox input "true"
checkbox input "false"
checkbox input "true"
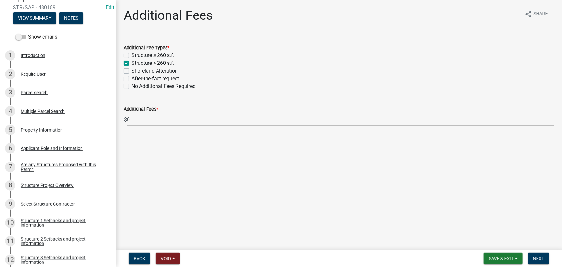
checkbox input "false"
click at [148, 69] on label "Shoreland Alteration" at bounding box center [154, 71] width 46 height 8
click at [136, 69] on input "Shoreland Alteration" at bounding box center [133, 69] width 4 height 4
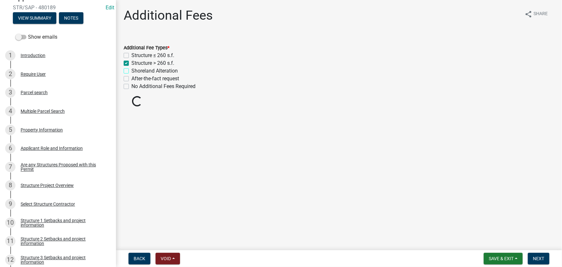
checkbox input "true"
checkbox input "false"
checkbox input "true"
checkbox input "false"
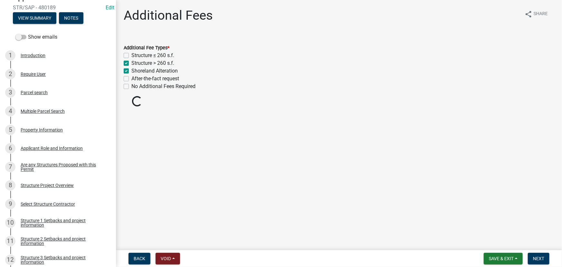
checkbox input "false"
click at [537, 257] on span "Next" at bounding box center [538, 258] width 11 height 5
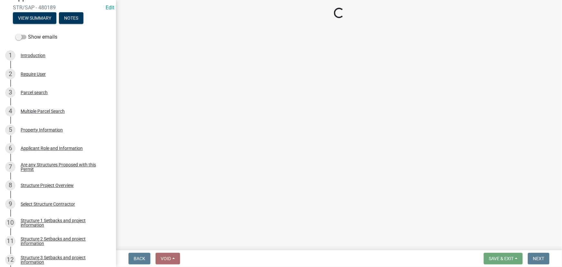
select select "3: 3"
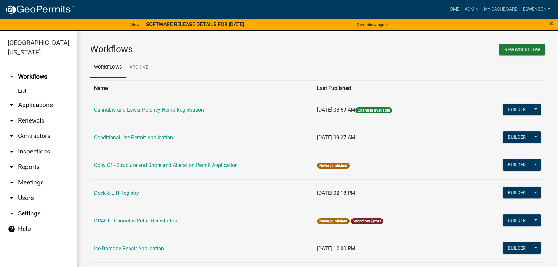
drag, startPoint x: 34, startPoint y: 101, endPoint x: 133, endPoint y: 84, distance: 100.4
click at [34, 101] on link "arrow_drop_down Applications" at bounding box center [38, 104] width 77 height 15
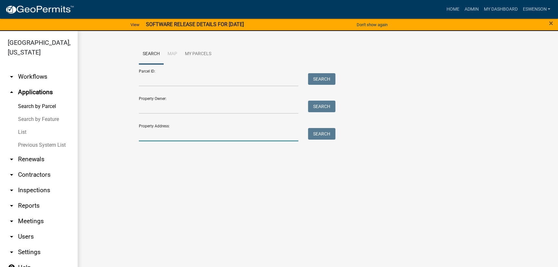
click at [154, 136] on input "Property Address:" at bounding box center [218, 134] width 159 height 13
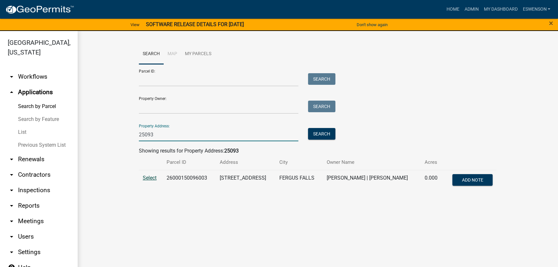
type input "25093"
click at [150, 177] on span "Select" at bounding box center [150, 178] width 14 height 6
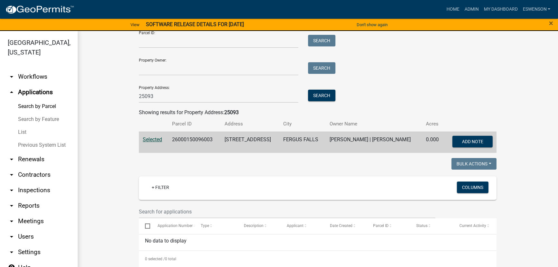
scroll to position [15, 0]
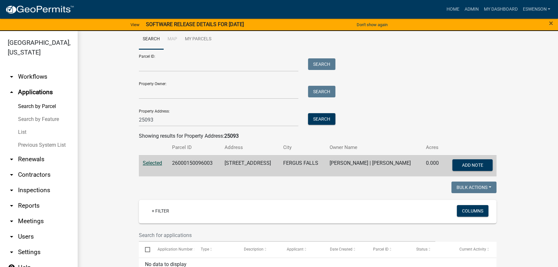
click at [184, 162] on td "26000150096003" at bounding box center [194, 165] width 53 height 21
copy td "26000150096003"
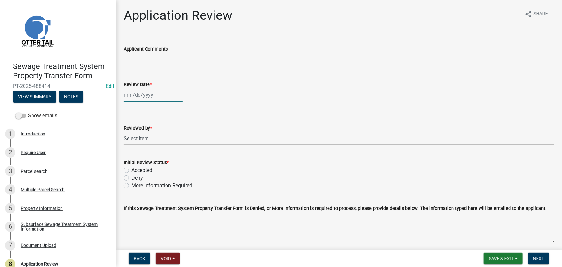
click at [140, 96] on div at bounding box center [153, 94] width 59 height 13
select select "10"
select select "2025"
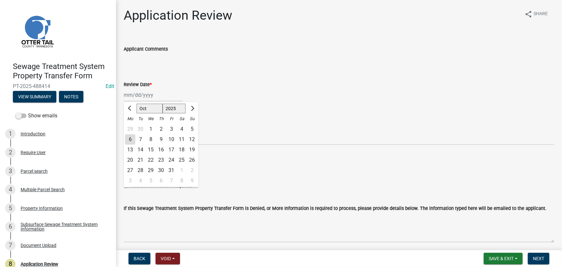
click at [132, 140] on div "6" at bounding box center [130, 139] width 10 height 10
type input "[DATE]"
click at [139, 144] on select "Select Item... [PERSON_NAME] [PERSON_NAME] [PERSON_NAME] [PERSON_NAME] [PERSON_…" at bounding box center [339, 138] width 431 height 13
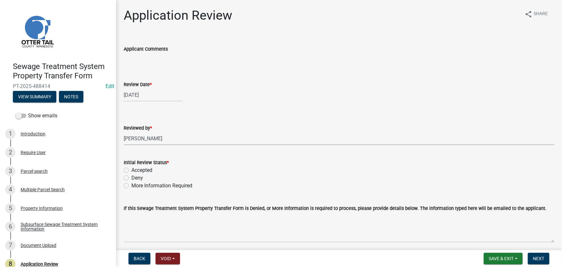
click at [124, 132] on select "Select Item... [PERSON_NAME] [PERSON_NAME] [PERSON_NAME] [PERSON_NAME] [PERSON_…" at bounding box center [339, 138] width 431 height 13
select select "190fd4c8-42ef-492b-a4a0-a0213555944c"
click at [151, 169] on label "Accepted" at bounding box center [141, 170] width 21 height 8
click at [136, 169] on input "Accepted" at bounding box center [133, 168] width 4 height 4
radio input "true"
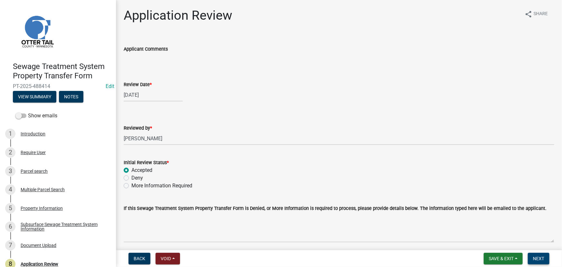
click at [540, 257] on span "Next" at bounding box center [538, 258] width 11 height 5
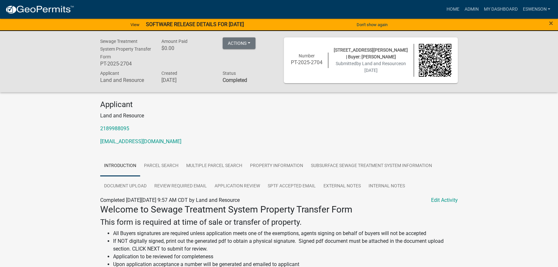
click at [59, 9] on img at bounding box center [39, 10] width 69 height 10
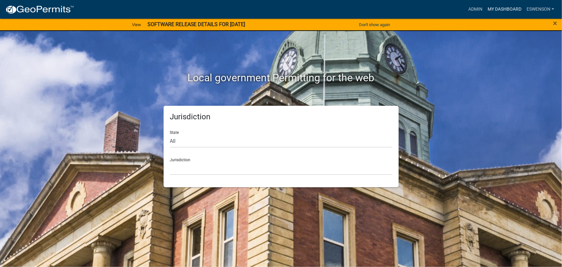
click at [516, 9] on link "My Dashboard" at bounding box center [504, 9] width 39 height 12
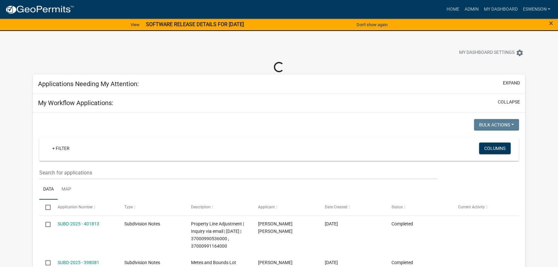
select select "3: 100"
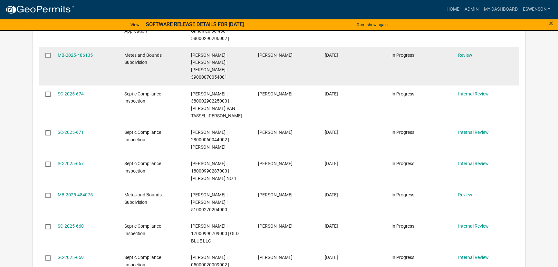
scroll to position [176, 0]
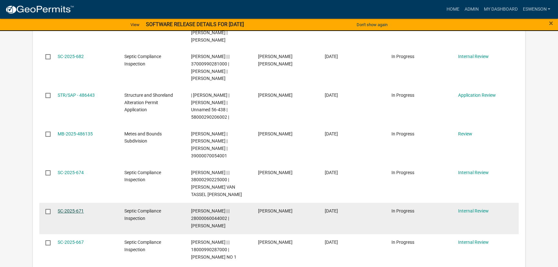
click at [72, 208] on link "SC-2025-671" at bounding box center [71, 210] width 26 height 5
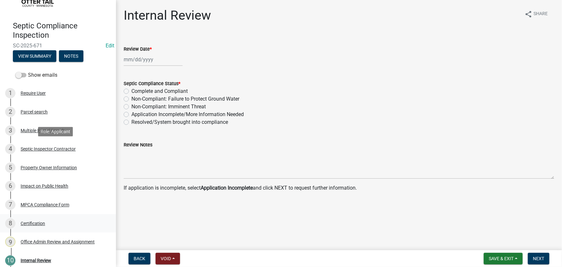
scroll to position [58, 0]
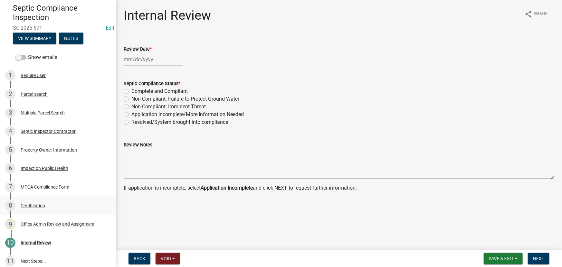
drag, startPoint x: 58, startPoint y: 225, endPoint x: 44, endPoint y: 202, distance: 26.7
click at [44, 202] on ul "1 Require User 2 Parcel search 3 Multiple Parcel Search 4 Septic Inspector Cont…" at bounding box center [58, 168] width 116 height 209
click at [53, 183] on div "7 MPCA Compliance Form" at bounding box center [55, 187] width 101 height 10
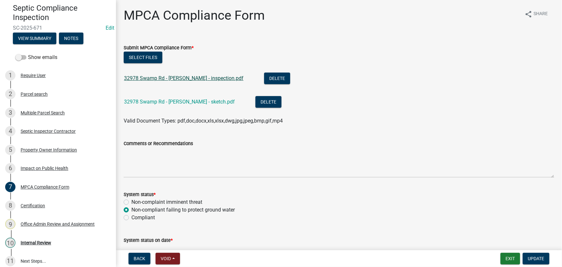
click at [189, 80] on link "32978 Swamp Rd - Wiese - inspection.pdf" at bounding box center [184, 78] width 120 height 6
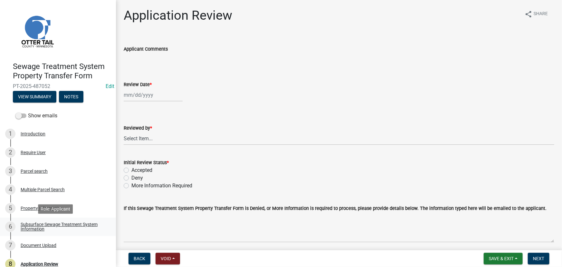
drag, startPoint x: 71, startPoint y: 224, endPoint x: 60, endPoint y: 231, distance: 13.0
click at [71, 224] on div "Subsurface Sewage Treatment System Information" at bounding box center [63, 226] width 85 height 9
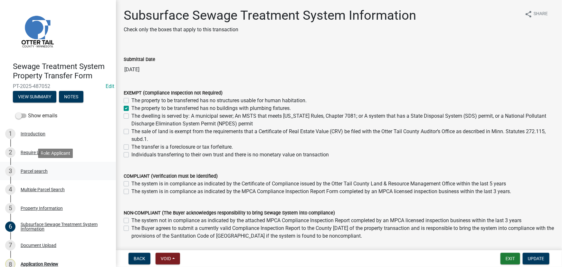
click at [37, 170] on div "Parcel search" at bounding box center [34, 171] width 27 height 5
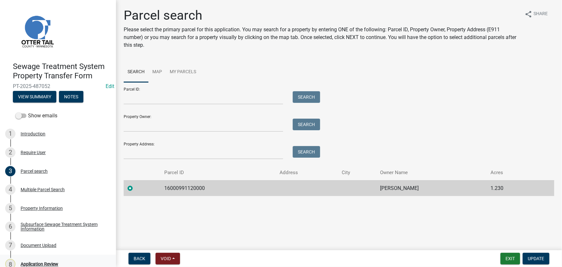
click at [52, 263] on div "Application Review" at bounding box center [40, 264] width 38 height 5
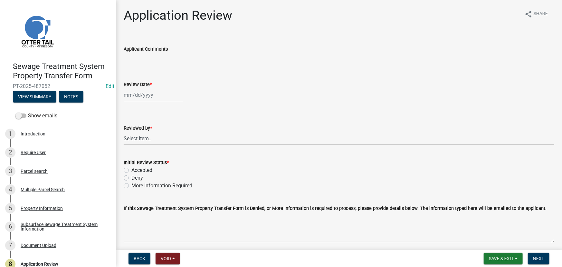
select select "10"
select select "2025"
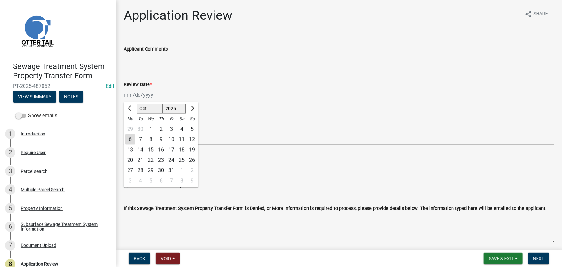
click at [147, 97] on div "[PERSON_NAME] Feb Mar Apr [PERSON_NAME][DATE] Oct Nov [DATE] 1526 1527 1528 152…" at bounding box center [153, 94] width 59 height 13
click at [127, 139] on div "6" at bounding box center [130, 139] width 10 height 10
type input "[DATE]"
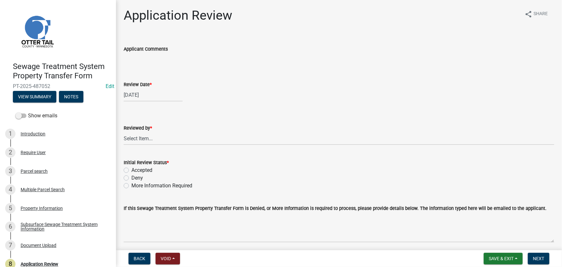
click at [139, 148] on wm-data-entity-input "Reviewed by * Select Item... [PERSON_NAME] [PERSON_NAME] [PERSON_NAME] [PERSON_…" at bounding box center [339, 128] width 431 height 43
click at [138, 135] on select "Select Item... [PERSON_NAME] [PERSON_NAME] [PERSON_NAME] [PERSON_NAME] [PERSON_…" at bounding box center [339, 138] width 431 height 13
click at [124, 132] on select "Select Item... [PERSON_NAME] [PERSON_NAME] [PERSON_NAME] [PERSON_NAME] [PERSON_…" at bounding box center [339, 138] width 431 height 13
select select "190fd4c8-42ef-492b-a4a0-a0213555944c"
click at [145, 166] on label "Accepted" at bounding box center [141, 170] width 21 height 8
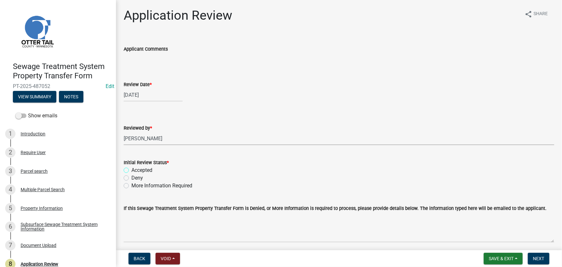
click at [136, 166] on input "Accepted" at bounding box center [133, 168] width 4 height 4
radio input "true"
click at [541, 257] on span "Next" at bounding box center [538, 258] width 11 height 5
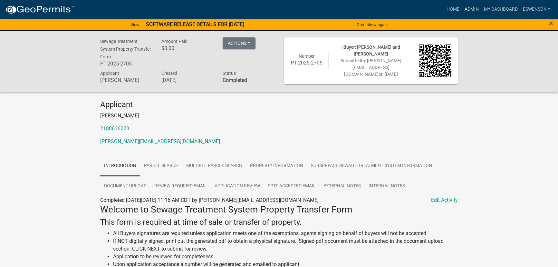
click at [470, 12] on link "Admin" at bounding box center [471, 9] width 19 height 12
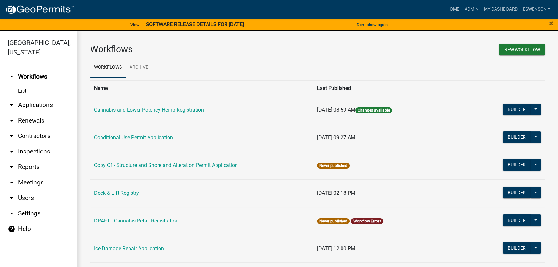
click at [18, 103] on link "arrow_drop_down Applications" at bounding box center [38, 104] width 77 height 15
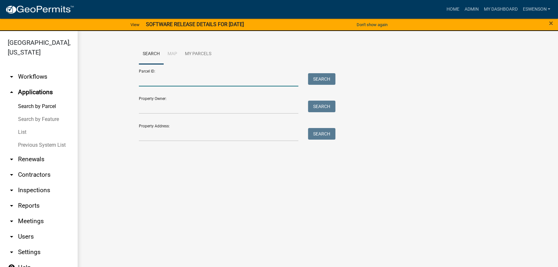
click at [169, 77] on input "Parcel ID:" at bounding box center [218, 79] width 159 height 13
click at [154, 111] on input "Property Owner:" at bounding box center [218, 107] width 159 height 13
click at [148, 132] on input "Property Address:" at bounding box center [218, 134] width 159 height 13
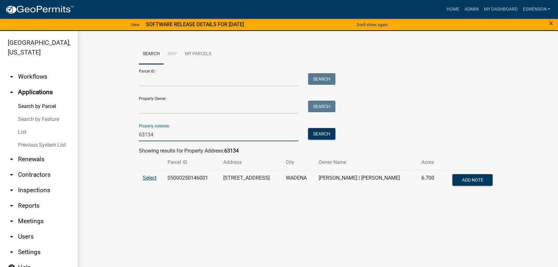
type input "63134"
click at [151, 176] on span "Select" at bounding box center [150, 178] width 14 height 6
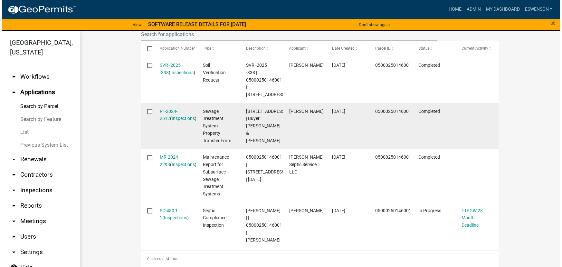
scroll to position [217, 0]
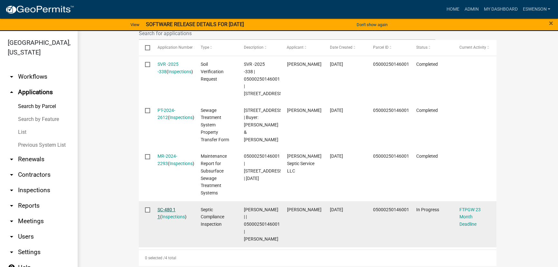
click at [163, 210] on link "SC-480 1 1" at bounding box center [167, 213] width 18 height 13
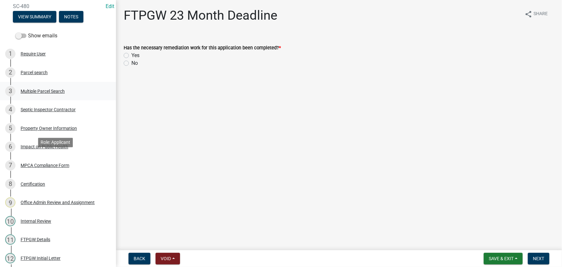
scroll to position [213, 0]
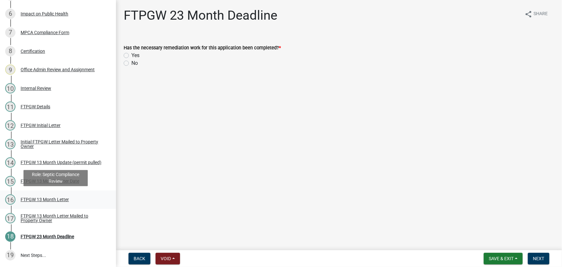
click at [58, 198] on div "FTPGW 13 Month Letter" at bounding box center [45, 199] width 48 height 5
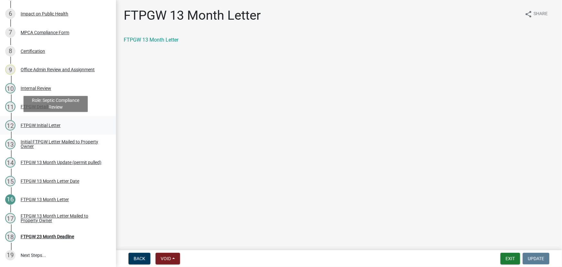
click at [42, 124] on div "FTPGW Initial Letter" at bounding box center [41, 125] width 40 height 5
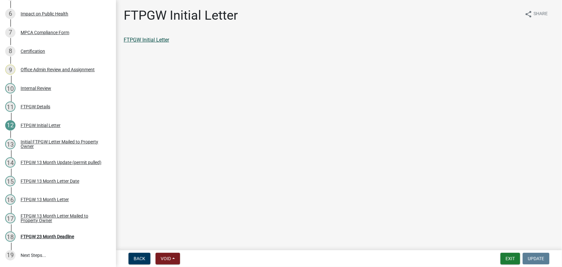
click at [139, 41] on link "FTPGW Initial Letter" at bounding box center [146, 40] width 45 height 6
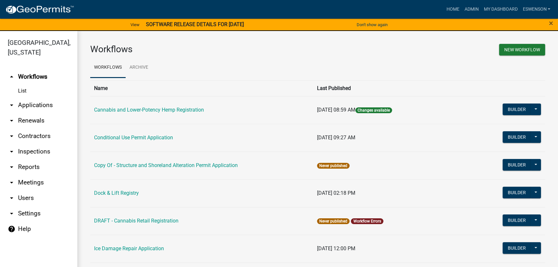
drag, startPoint x: 39, startPoint y: 101, endPoint x: 47, endPoint y: 103, distance: 8.5
click at [39, 101] on link "arrow_drop_down Applications" at bounding box center [38, 104] width 77 height 15
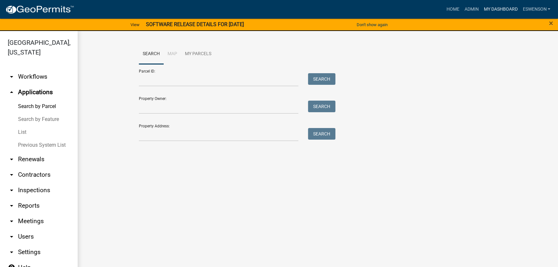
click at [499, 7] on link "My Dashboard" at bounding box center [500, 9] width 39 height 12
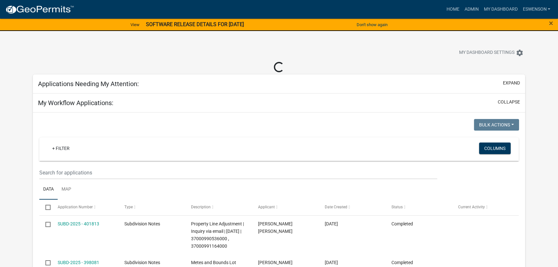
select select "3: 100"
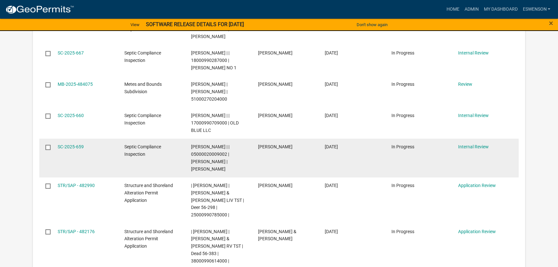
scroll to position [351, 0]
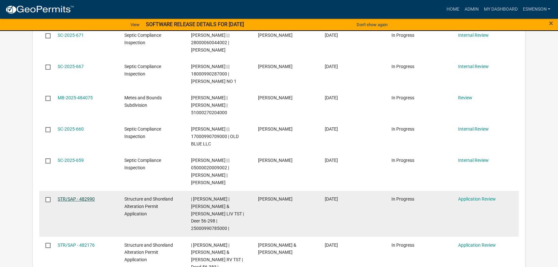
click at [63, 200] on link "STR/SAP - 482990" at bounding box center [76, 198] width 37 height 5
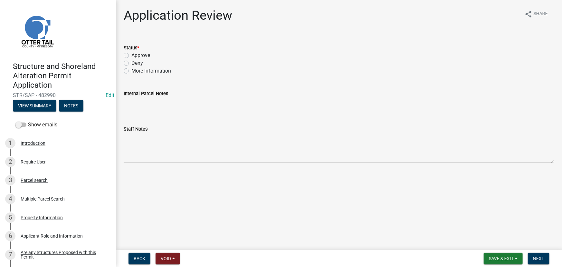
click at [146, 52] on label "Approve" at bounding box center [140, 56] width 19 height 8
click at [136, 52] on input "Approve" at bounding box center [133, 54] width 4 height 4
radio input "true"
click at [546, 257] on button "Next" at bounding box center [539, 259] width 22 height 12
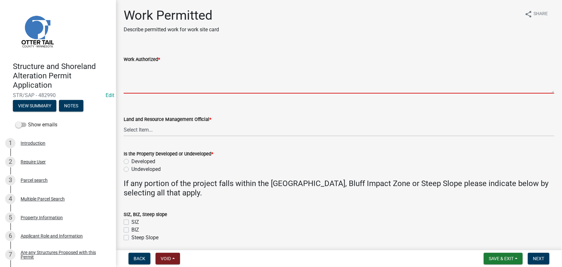
click at [132, 79] on textarea "Work Authorized *" at bounding box center [339, 78] width 431 height 30
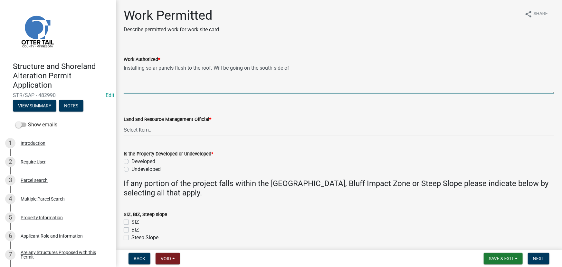
click at [356, 68] on textarea "Installing solar panels flush to the roof. Will be going on the south side of" at bounding box center [339, 78] width 431 height 30
type textarea "Installing solar panels flush to the roof. Will be going on the south side of n…"
click at [143, 134] on select "Select Item... Alexis Newark Amy Busko Andrea Perales Brittany Tollefson Christ…" at bounding box center [339, 129] width 431 height 13
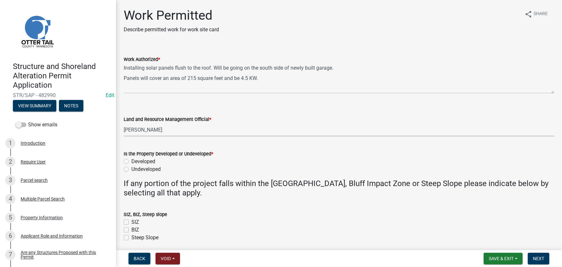
click at [124, 123] on select "Select Item... Alexis Newark Amy Busko Andrea Perales Brittany Tollefson Christ…" at bounding box center [339, 129] width 431 height 13
select select "190fd4c8-42ef-492b-a4a0-a0213555944c"
click at [148, 160] on label "Developed" at bounding box center [143, 162] width 24 height 8
click at [136, 160] on input "Developed" at bounding box center [133, 160] width 4 height 4
radio input "true"
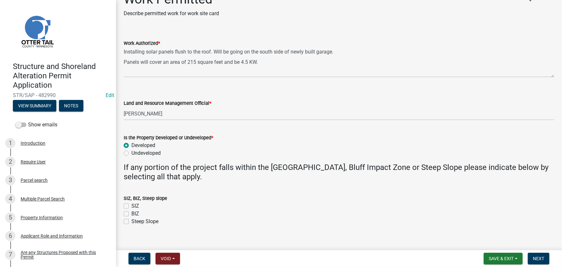
scroll to position [24, 0]
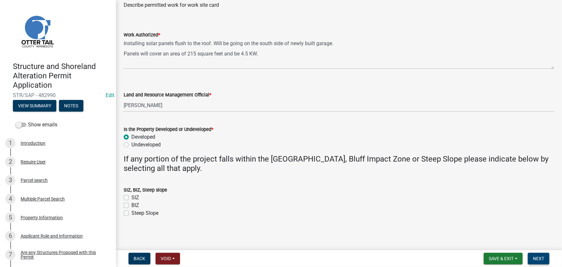
click at [542, 259] on span "Next" at bounding box center [538, 258] width 11 height 5
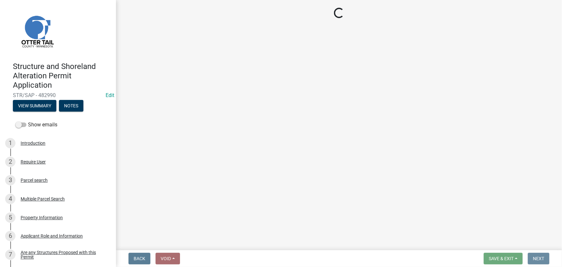
scroll to position [0, 0]
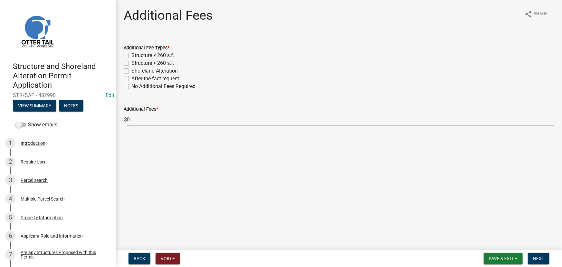
click at [150, 52] on label "Structure ≤ 260 s.f." at bounding box center [152, 56] width 43 height 8
click at [136, 52] on input "Structure ≤ 260 s.f." at bounding box center [133, 54] width 4 height 4
checkbox input "true"
checkbox input "false"
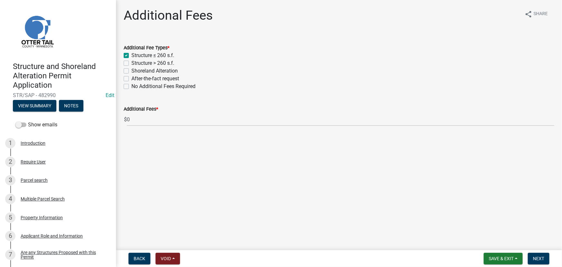
checkbox input "false"
click at [539, 258] on span "Next" at bounding box center [538, 258] width 11 height 5
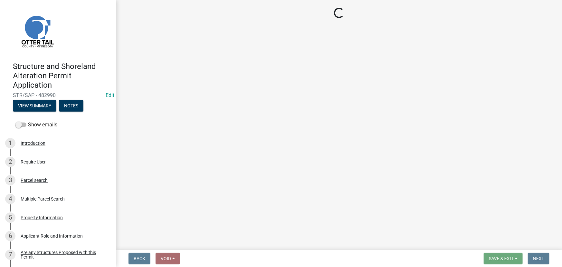
select select "3: 3"
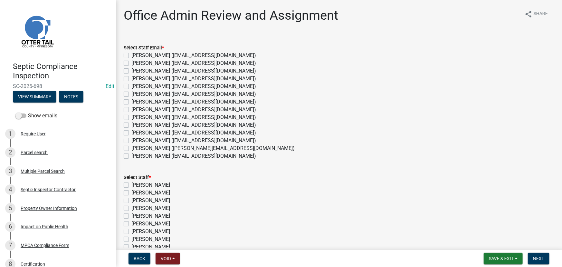
click at [145, 139] on label "[PERSON_NAME] ([EMAIL_ADDRESS][DOMAIN_NAME])" at bounding box center [193, 141] width 125 height 8
click at [136, 139] on input "[PERSON_NAME] ([EMAIL_ADDRESS][DOMAIN_NAME])" at bounding box center [133, 139] width 4 height 4
checkbox input "true"
checkbox input "false"
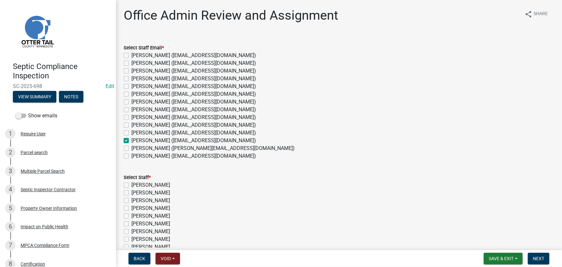
checkbox input "false"
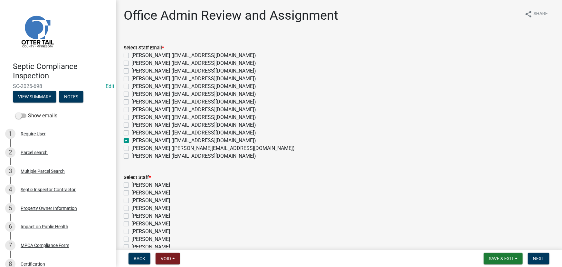
checkbox input "false"
checkbox input "true"
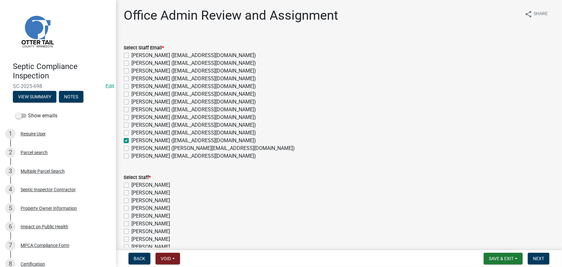
checkbox input "false"
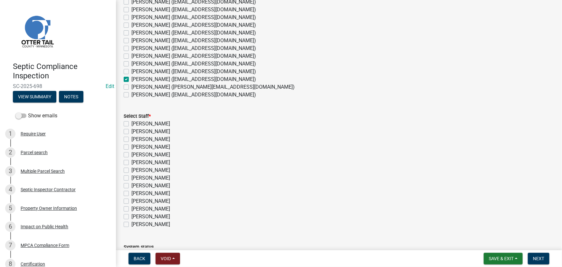
scroll to position [107, 0]
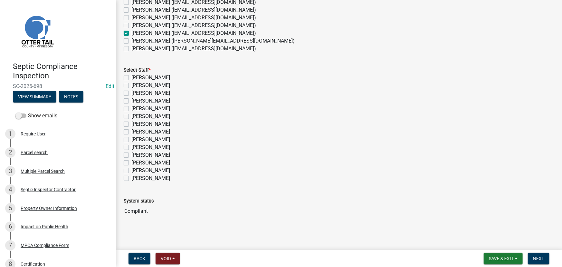
click at [148, 161] on label "[PERSON_NAME]" at bounding box center [150, 163] width 39 height 8
click at [136, 161] on input "[PERSON_NAME]" at bounding box center [133, 161] width 4 height 4
checkbox input "true"
checkbox input "false"
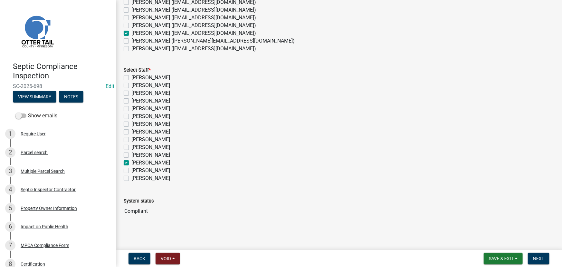
checkbox input "false"
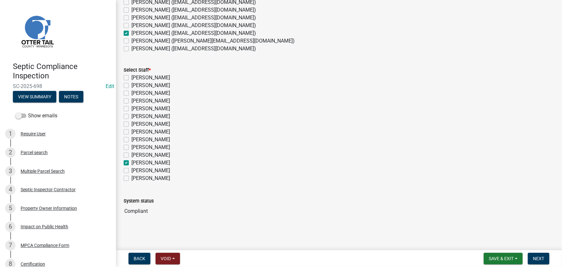
checkbox input "false"
checkbox input "true"
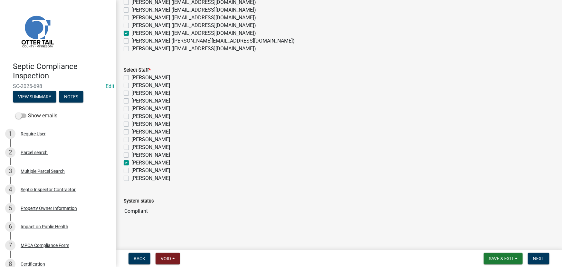
checkbox input "false"
click at [540, 258] on span "Next" at bounding box center [538, 258] width 11 height 5
